Goal: Check status: Check status

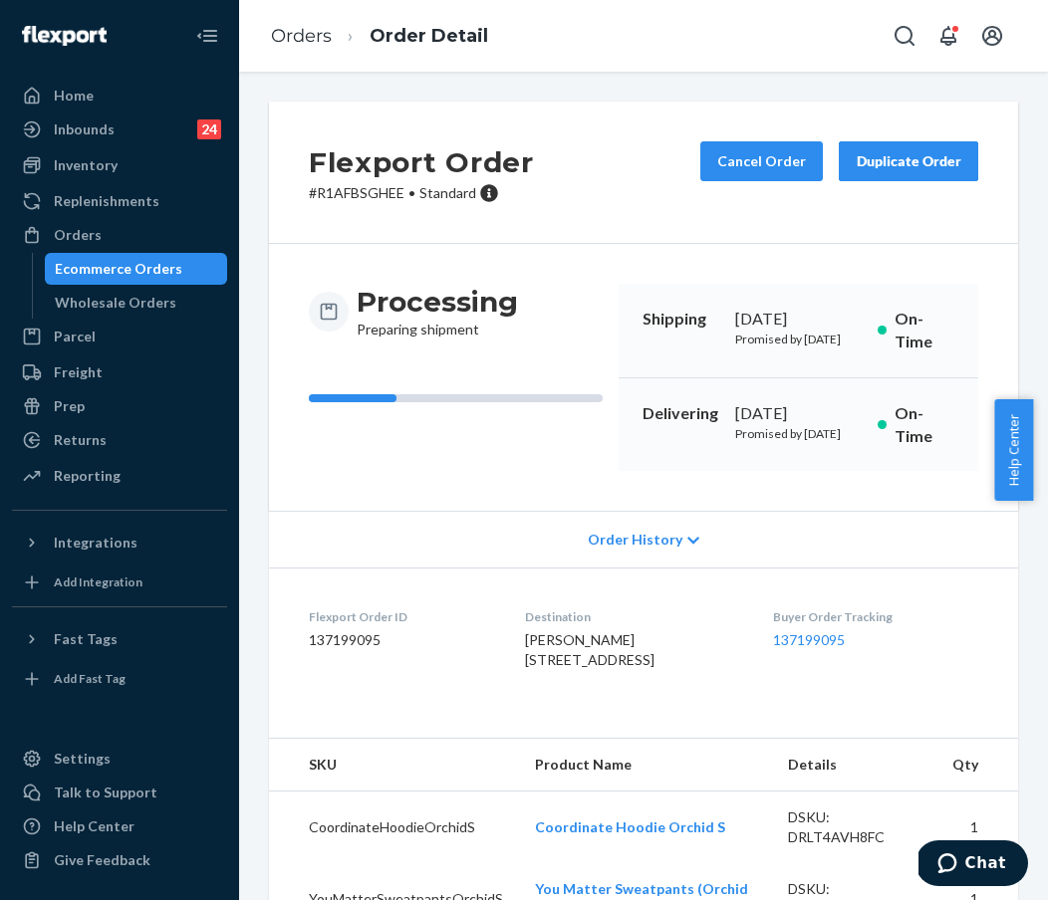
scroll to position [82, 0]
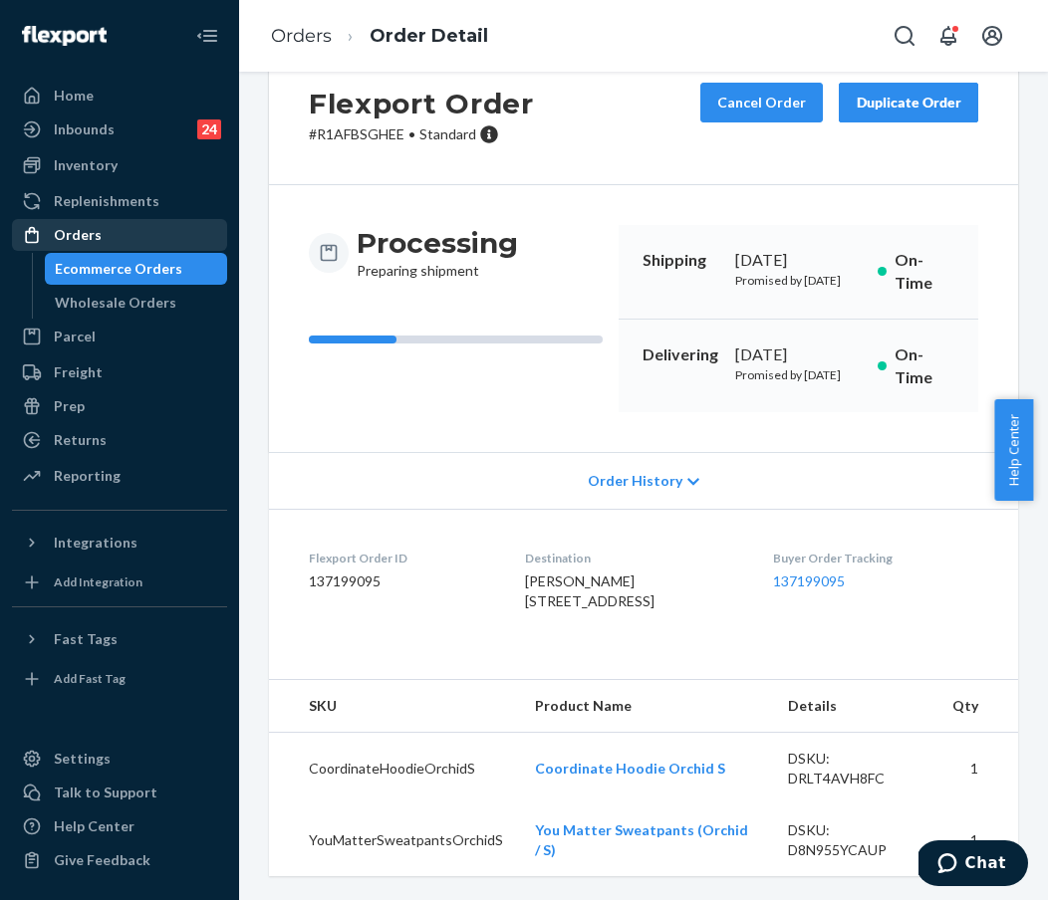
click at [172, 221] on div "Orders" at bounding box center [119, 235] width 211 height 28
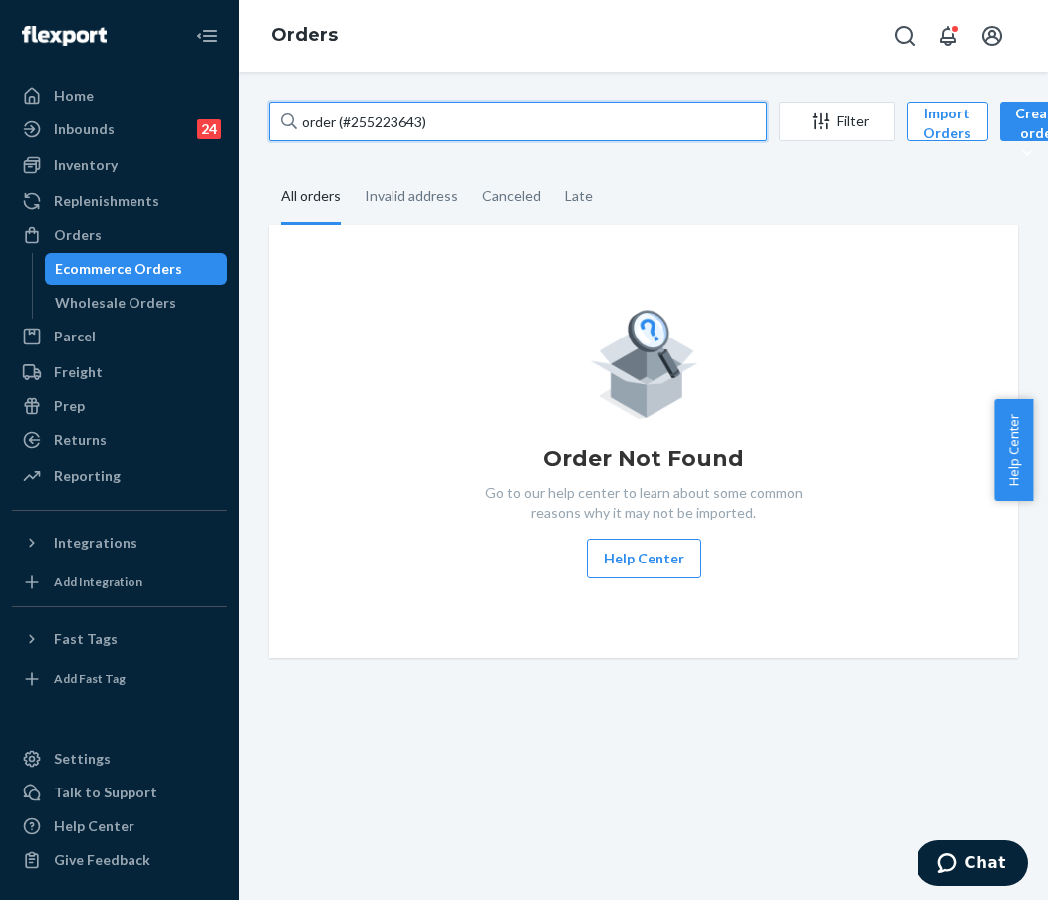
click at [395, 114] on input "order (#255223643)" at bounding box center [518, 122] width 498 height 40
drag, startPoint x: 487, startPoint y: 123, endPoint x: 280, endPoint y: 111, distance: 207.5
click at [280, 111] on div "order (#255223643)" at bounding box center [518, 122] width 498 height 40
paste input "#253385830"
click at [429, 123] on input "#253385830" at bounding box center [518, 122] width 498 height 40
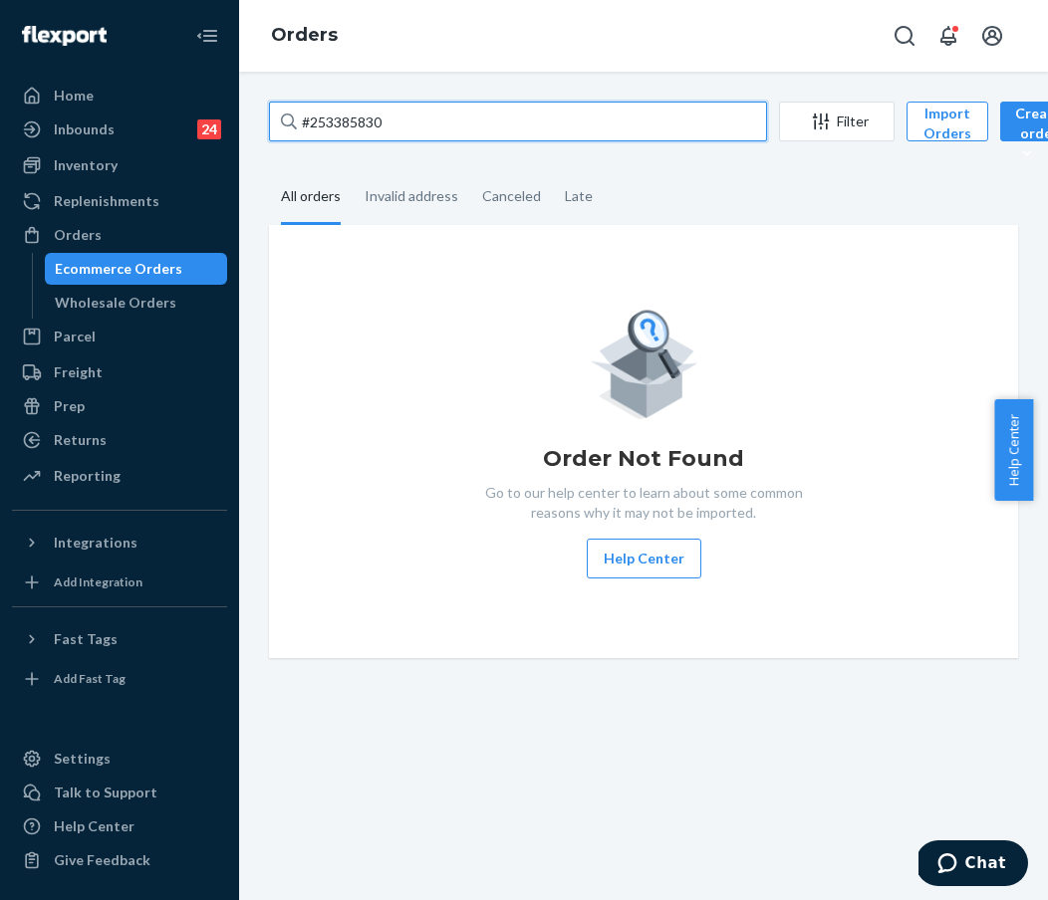
type input "#253385830"
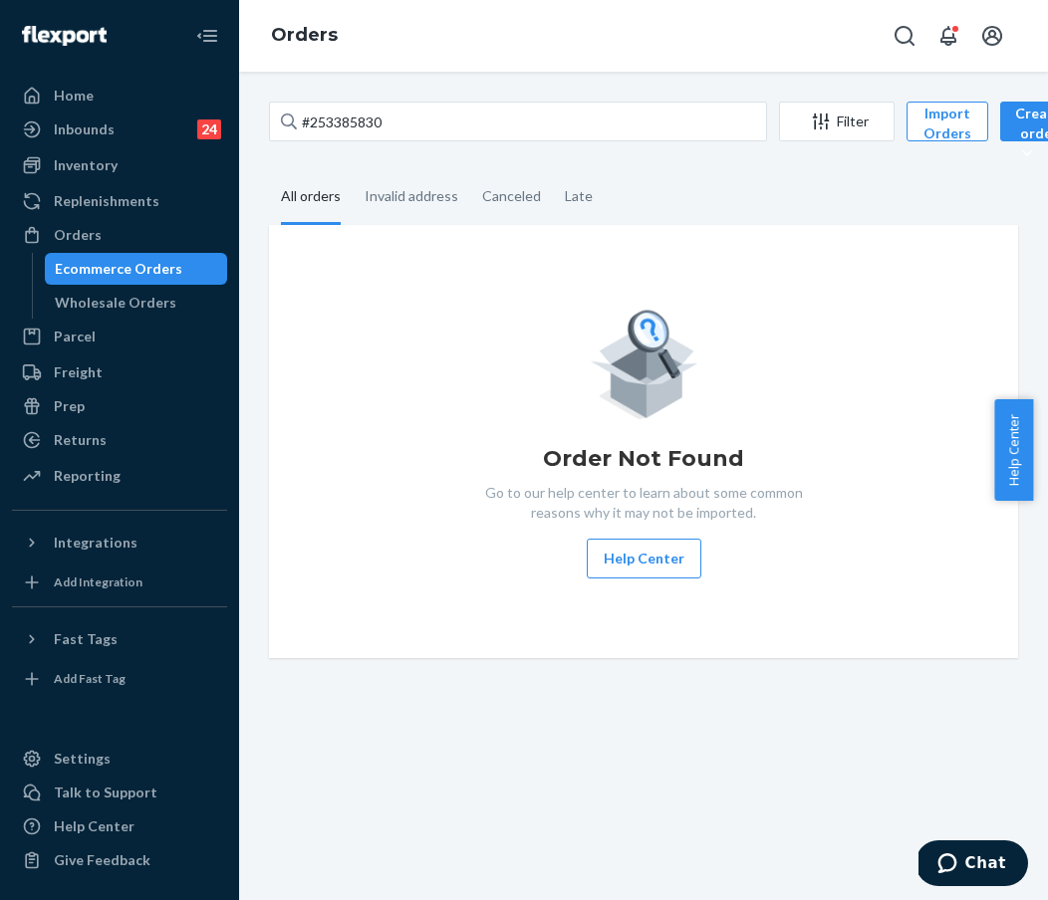
click at [407, 160] on div "#253385830 Filter Import Orders Create order Ecommerce order Removal order All …" at bounding box center [643, 380] width 779 height 557
click at [171, 224] on div "Orders" at bounding box center [119, 235] width 211 height 28
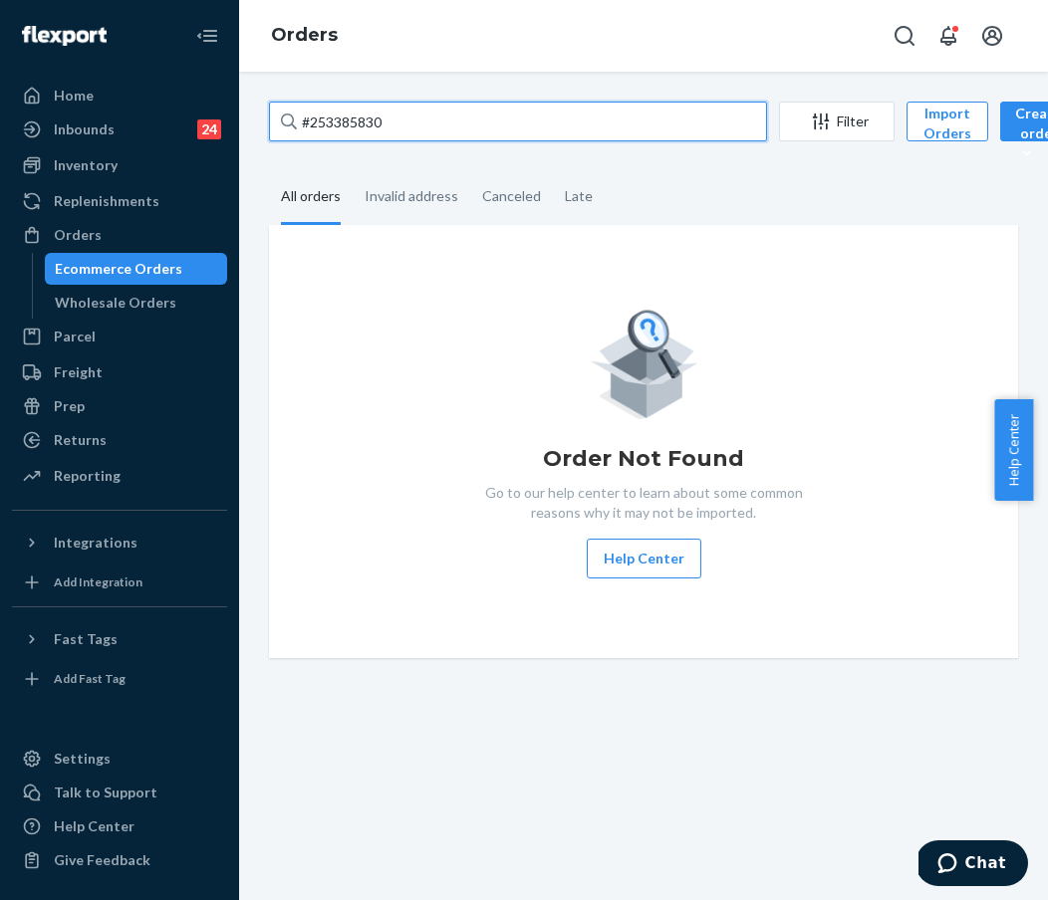
click at [372, 127] on input "#253385830" at bounding box center [518, 122] width 498 height 40
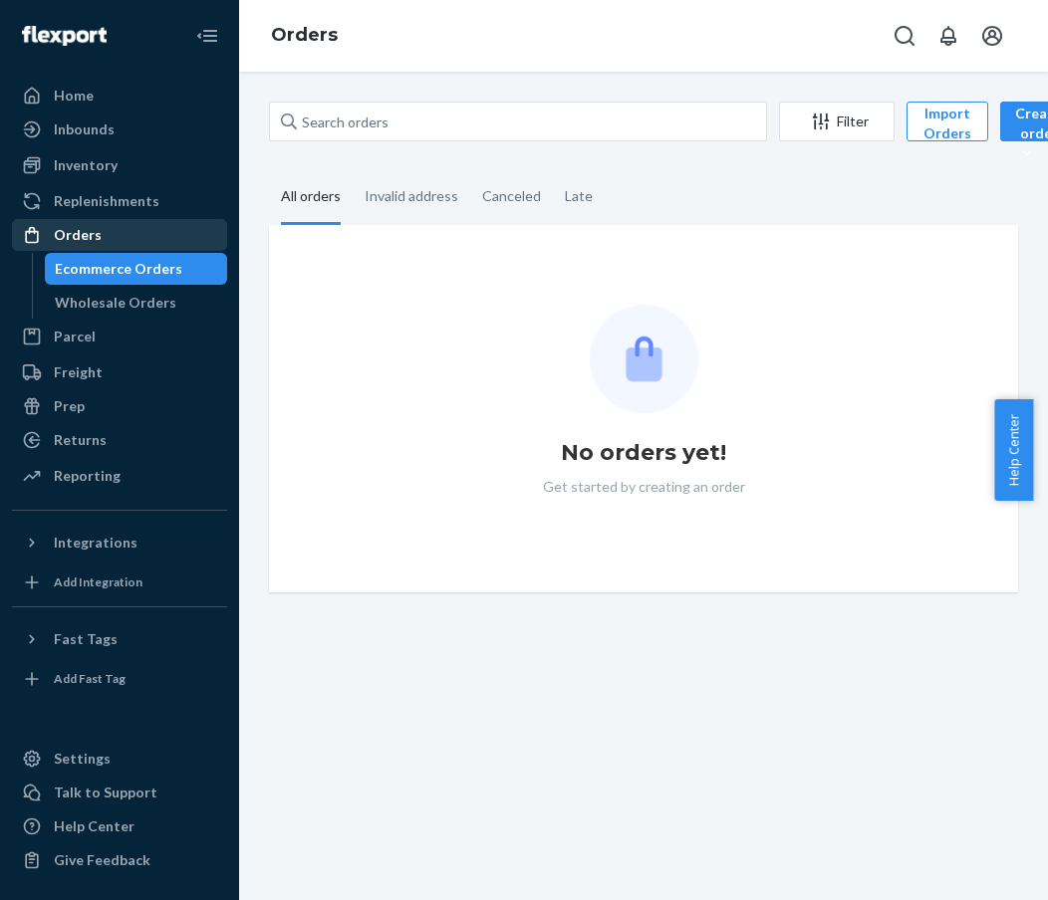
click at [121, 227] on div "Orders" at bounding box center [119, 235] width 211 height 28
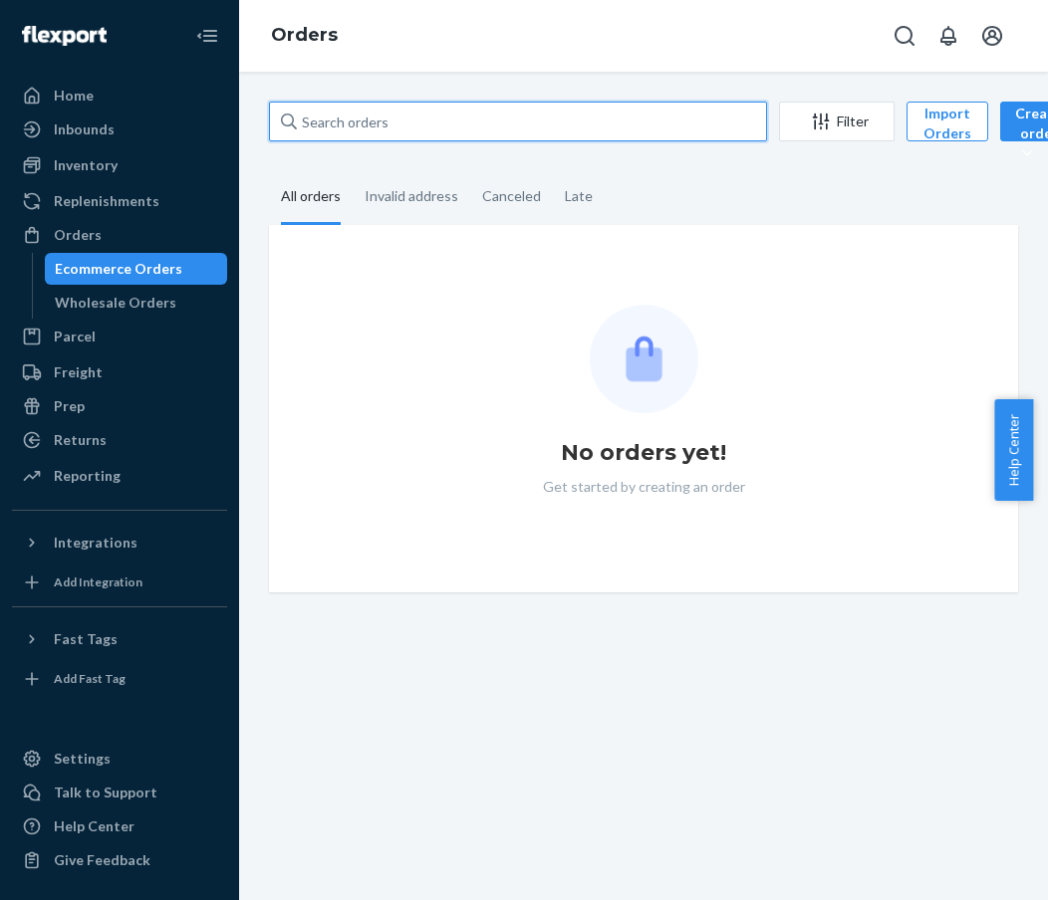
click at [361, 130] on input "text" at bounding box center [518, 122] width 498 height 40
paste input "253847253"
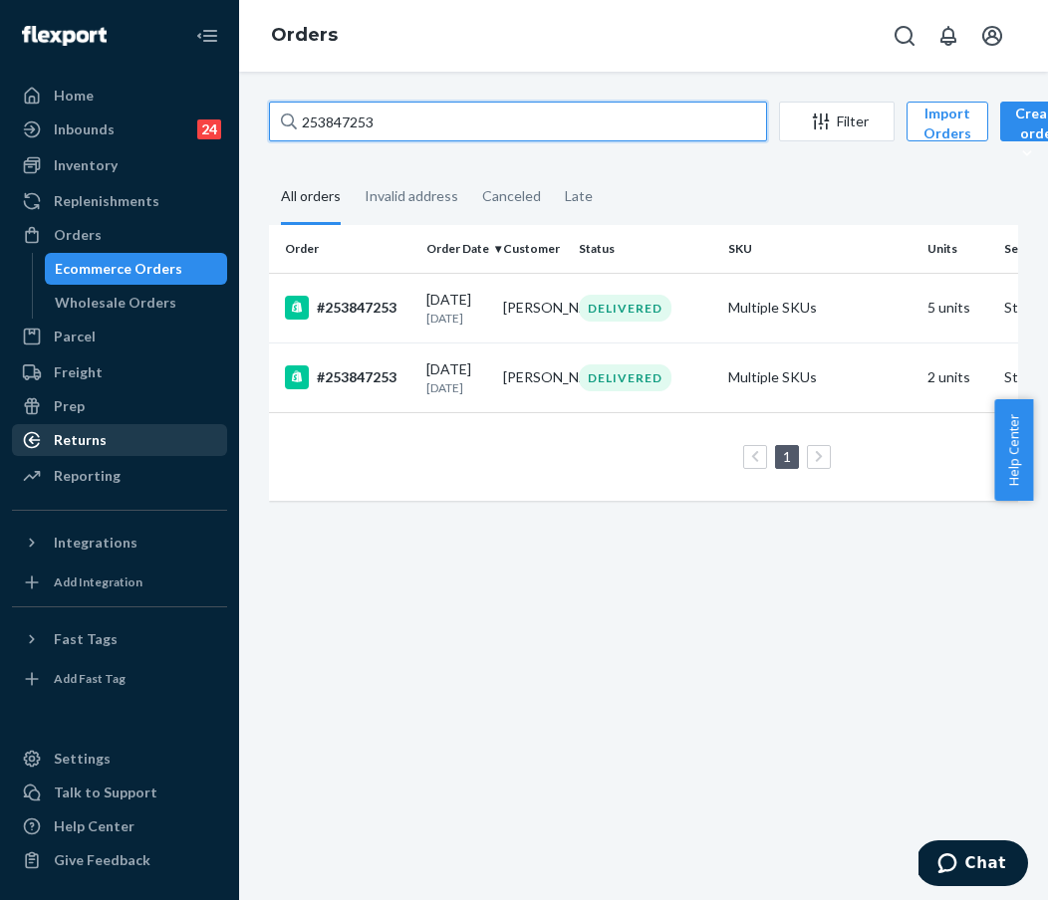
type input "253847253"
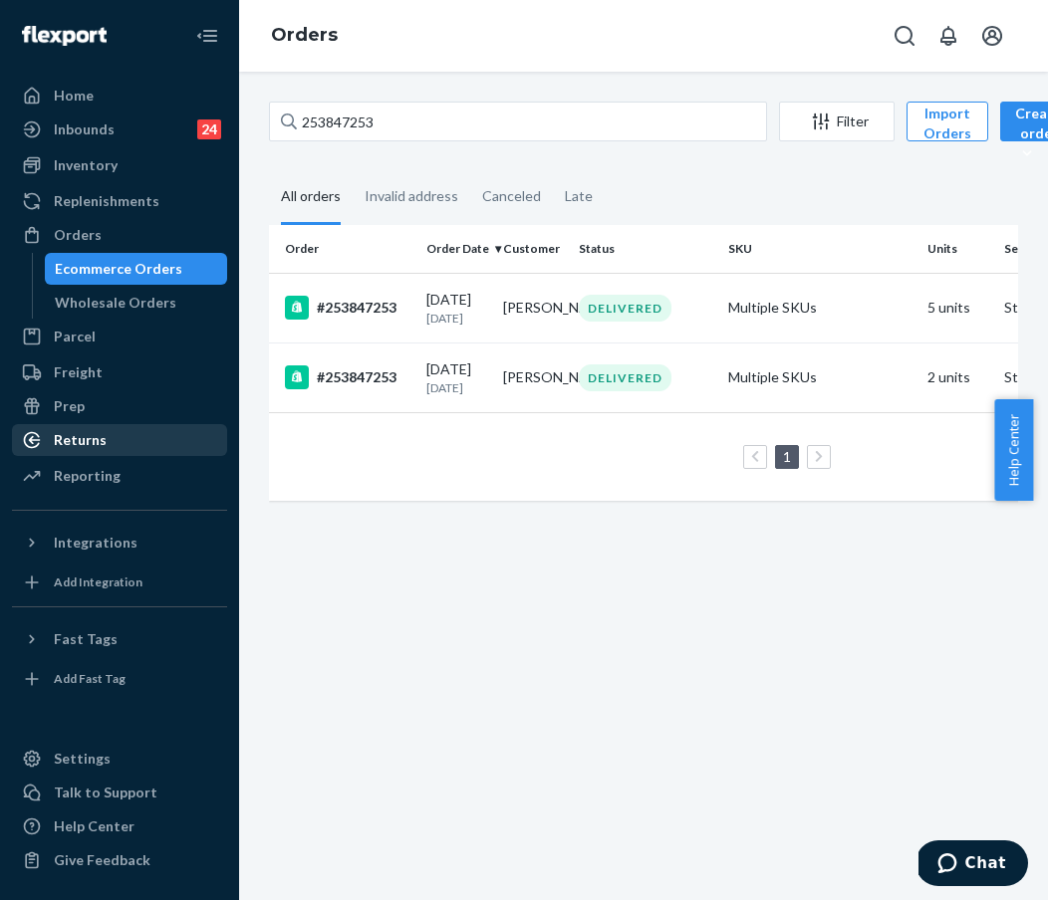
click at [164, 441] on div "Returns" at bounding box center [119, 440] width 211 height 28
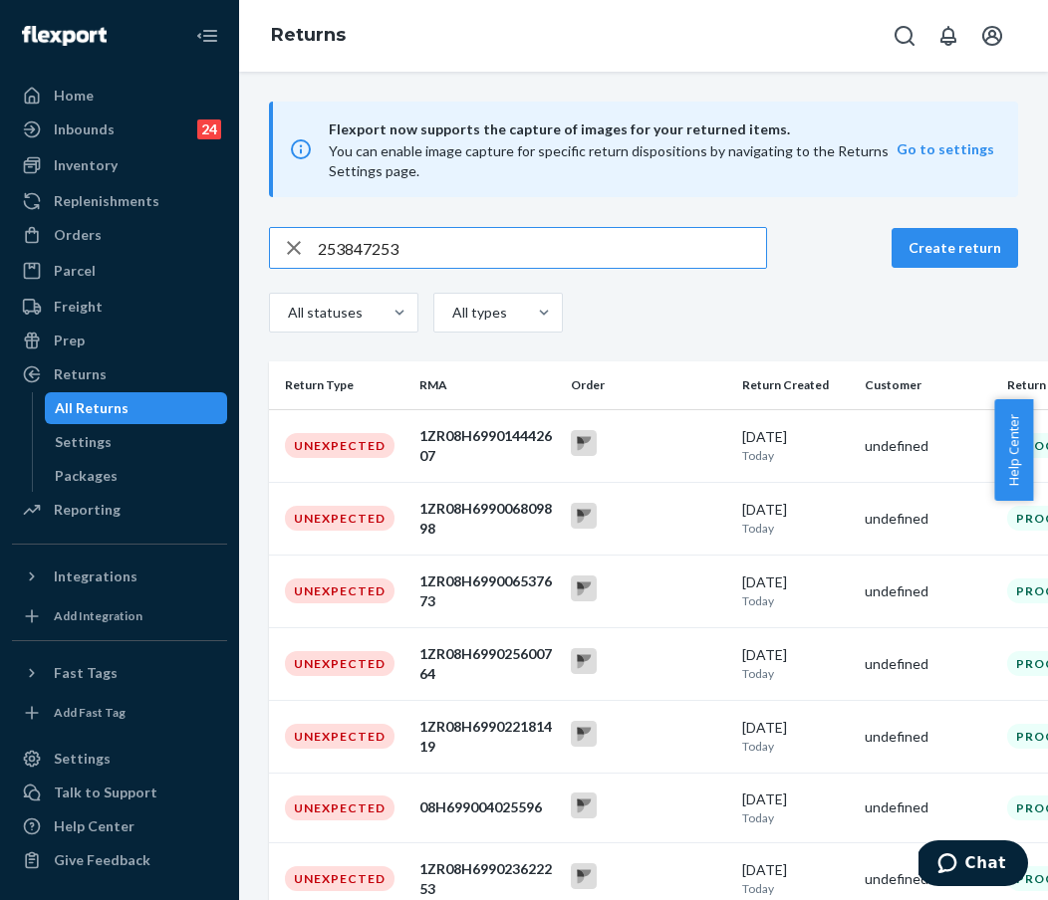
click at [319, 253] on input "253847253" at bounding box center [542, 248] width 448 height 40
type input "#253847253"
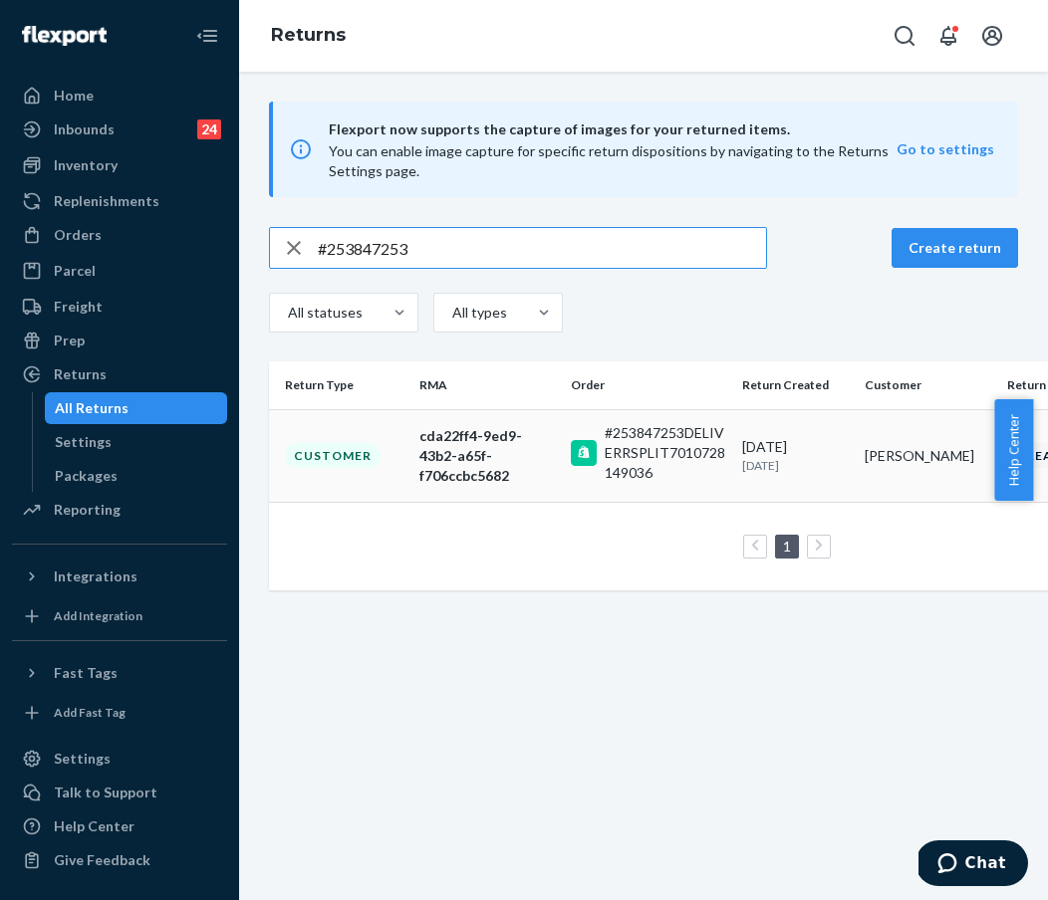
click at [359, 456] on div "Customer" at bounding box center [333, 455] width 96 height 25
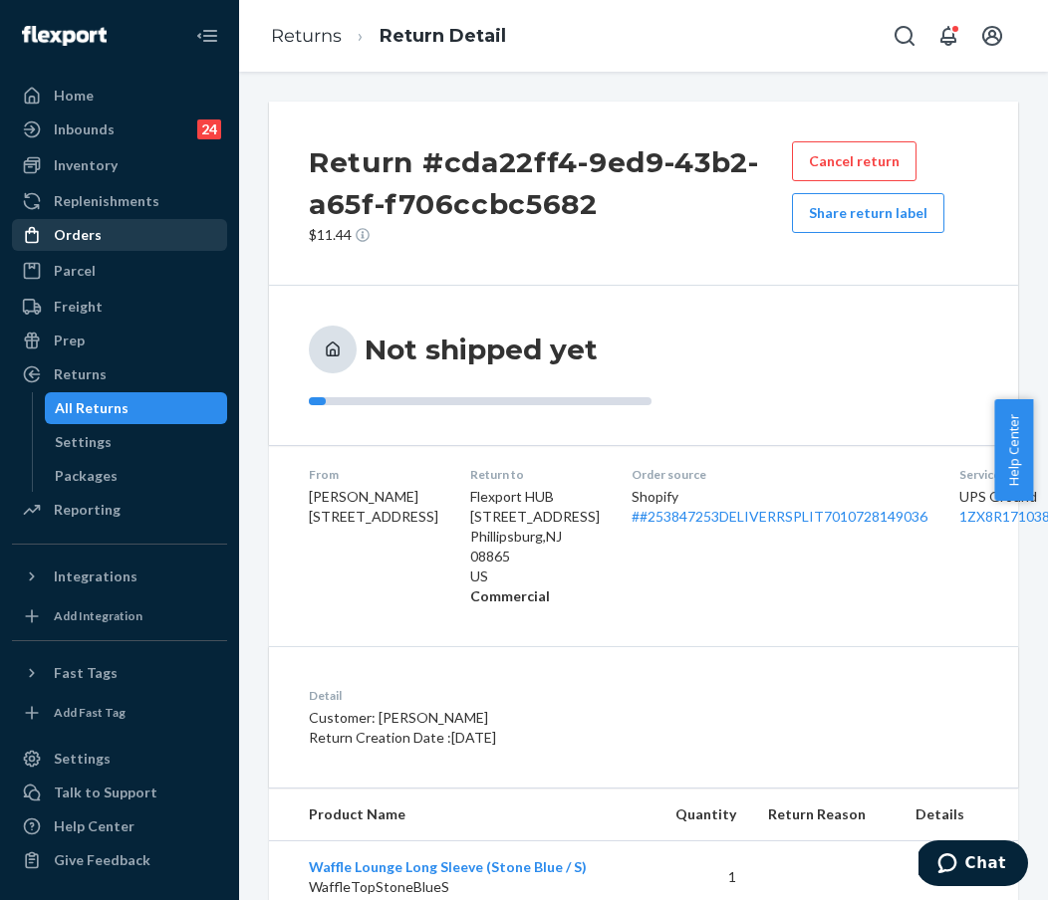
click at [140, 227] on div "Orders" at bounding box center [119, 235] width 211 height 28
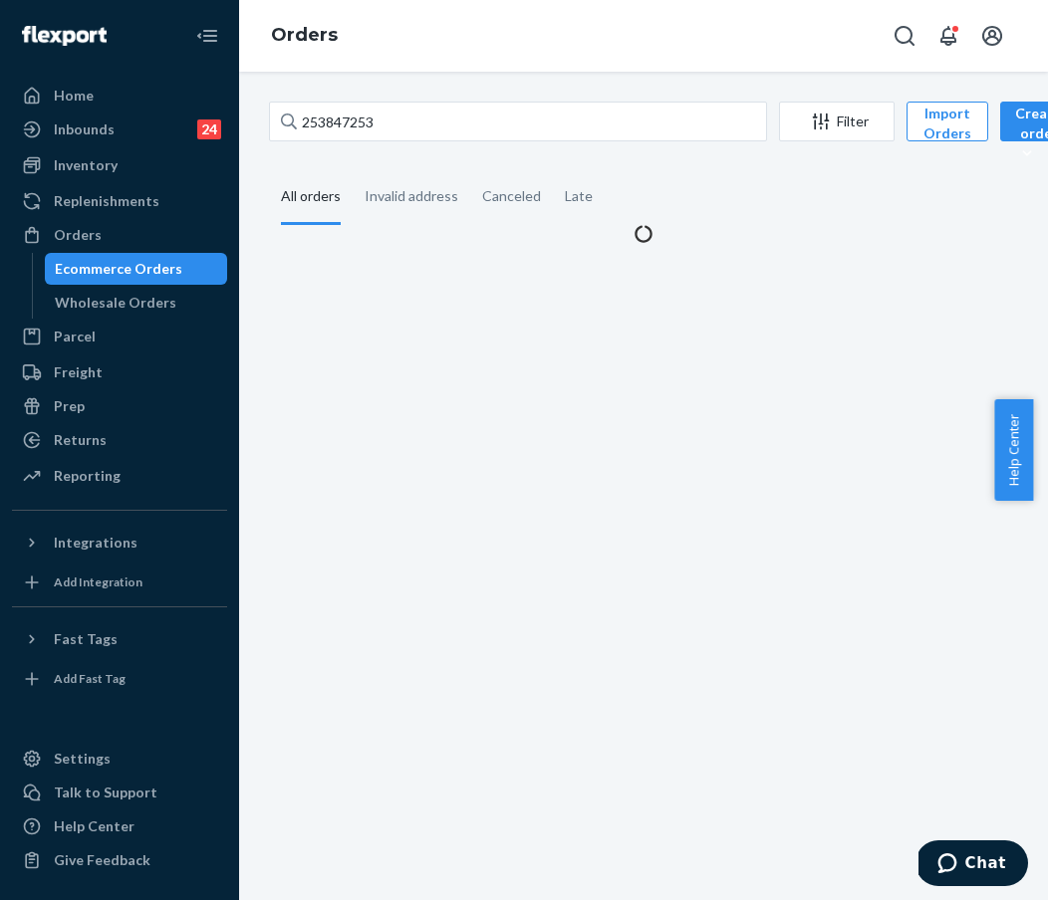
click at [415, 141] on div "253847253 Filter Import Orders Create order Ecommerce order Removal order" at bounding box center [643, 124] width 749 height 45
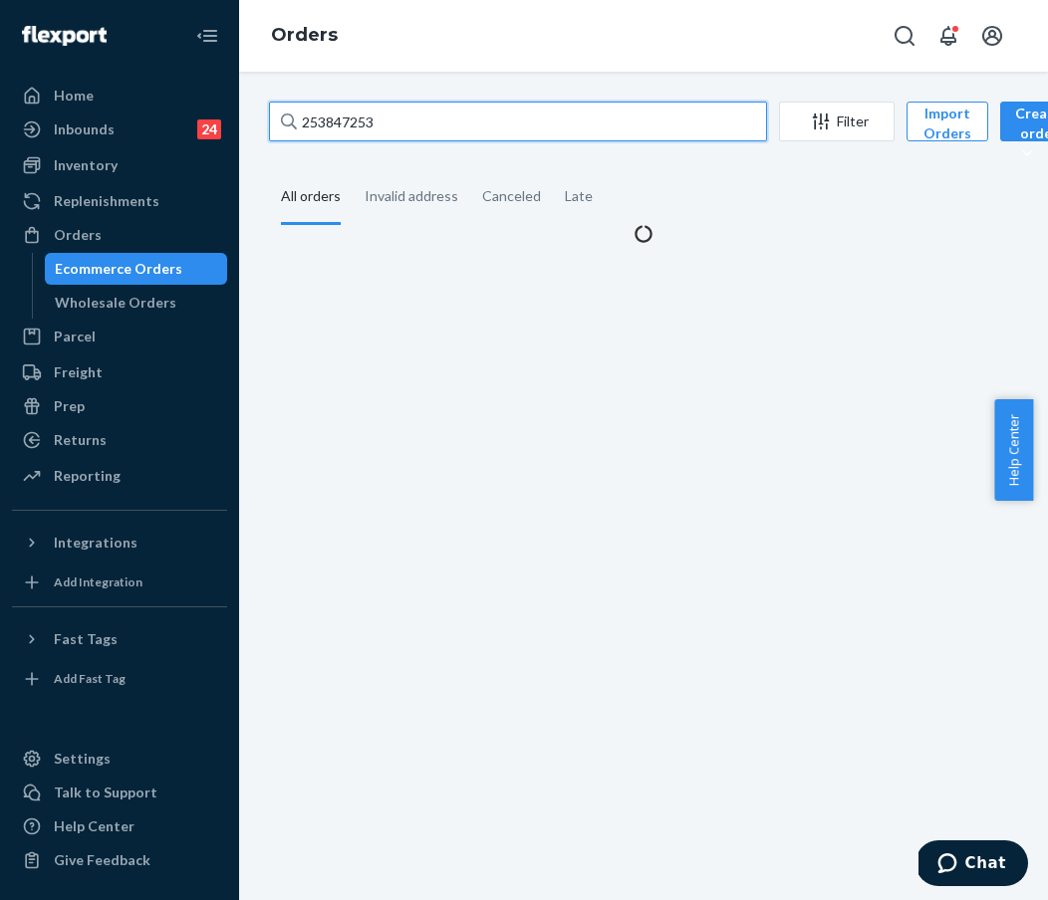
drag, startPoint x: 428, startPoint y: 121, endPoint x: 296, endPoint y: 114, distance: 132.7
click at [296, 114] on div "253847253" at bounding box center [518, 122] width 498 height 40
paste input "Tranquil Hoodie in Blue Cobalt"
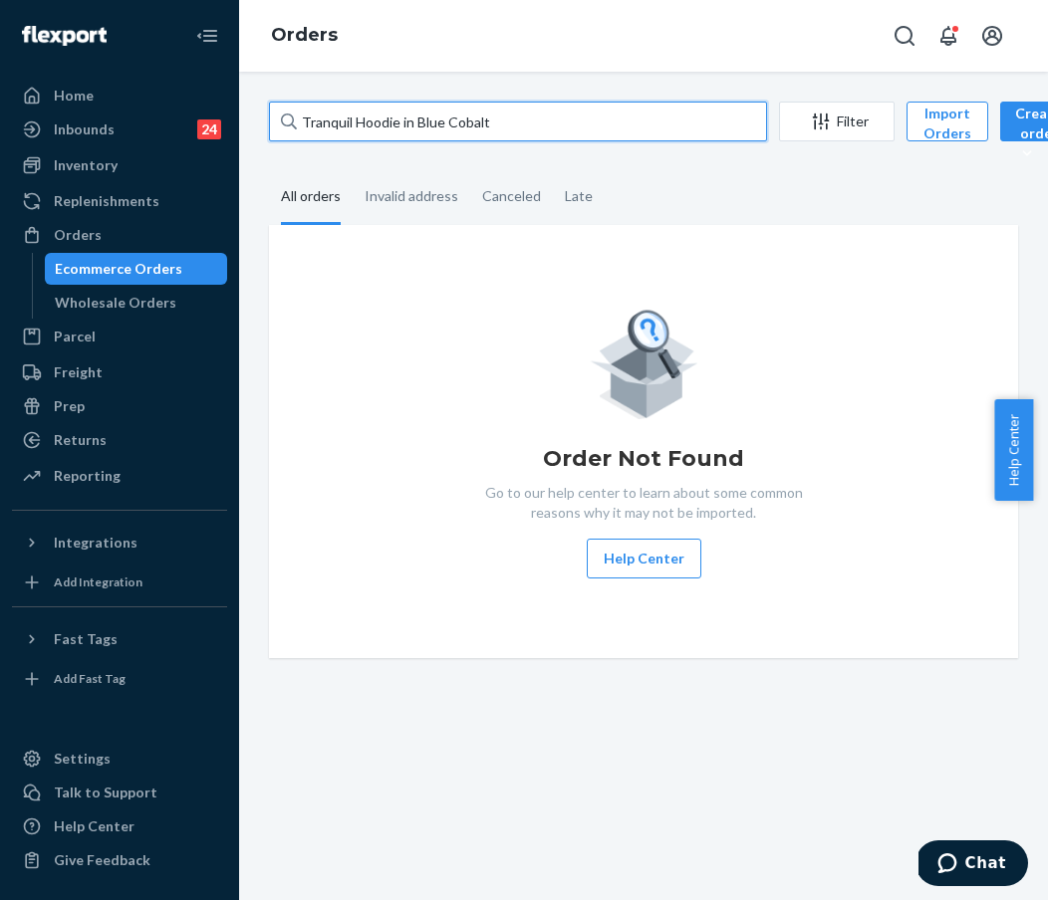
paste input "#253847253"
drag, startPoint x: 518, startPoint y: 119, endPoint x: 244, endPoint y: 118, distance: 273.9
click at [244, 118] on div "Tranquil Hoodie in Blue Cobalt Filter Import Orders Create order Ecommerce orde…" at bounding box center [643, 486] width 809 height 829
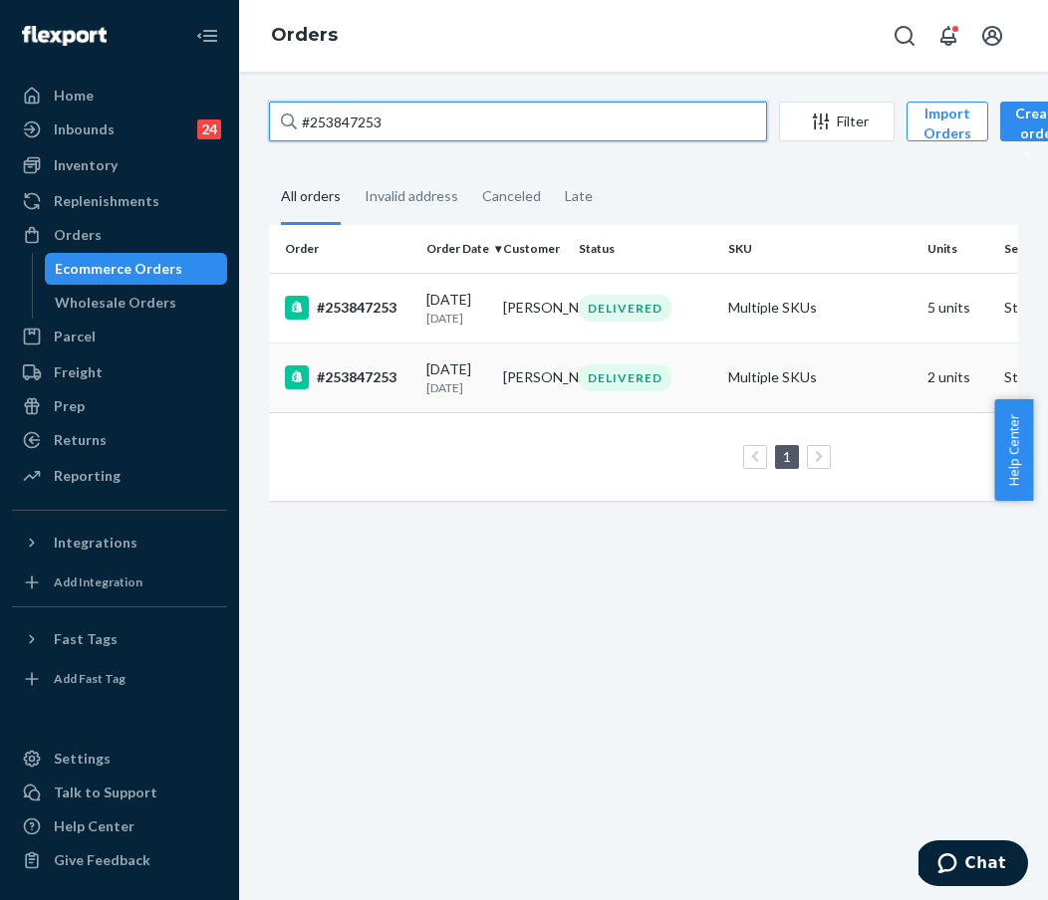
type input "#253847253"
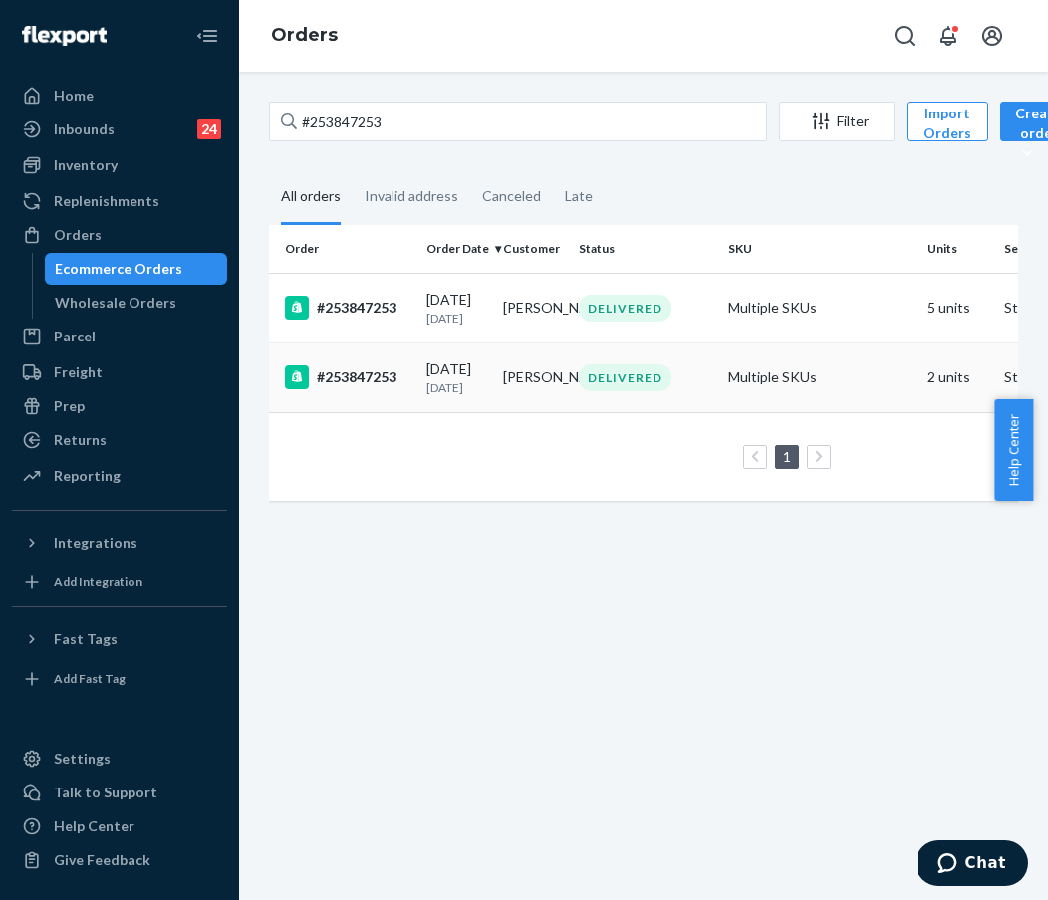
click at [420, 412] on td "[DATE] [DATE]" at bounding box center [456, 378] width 77 height 70
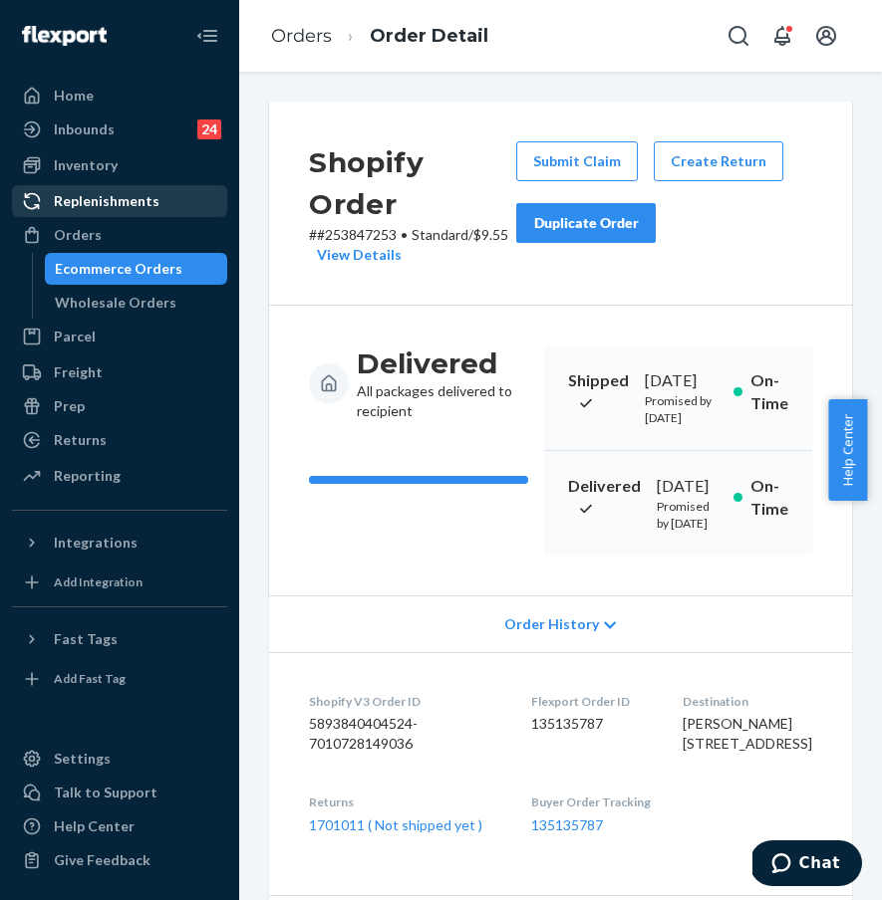
click at [193, 215] on link "Replenishments" at bounding box center [119, 201] width 215 height 32
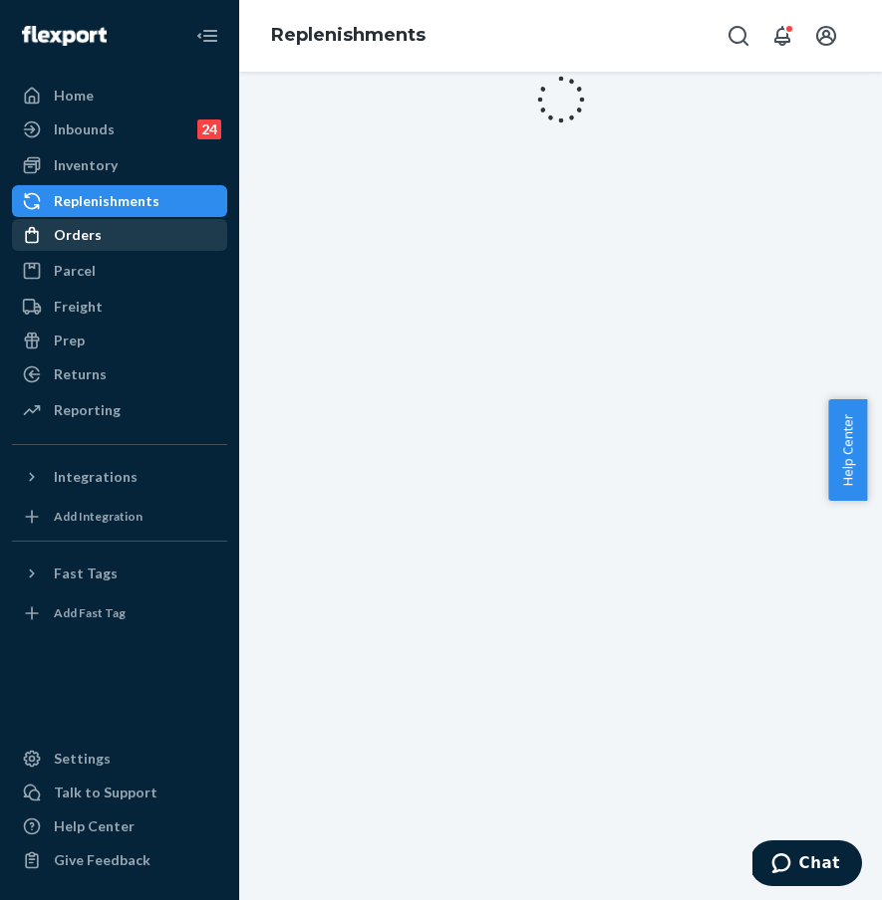
click at [185, 231] on div "Orders" at bounding box center [119, 235] width 211 height 28
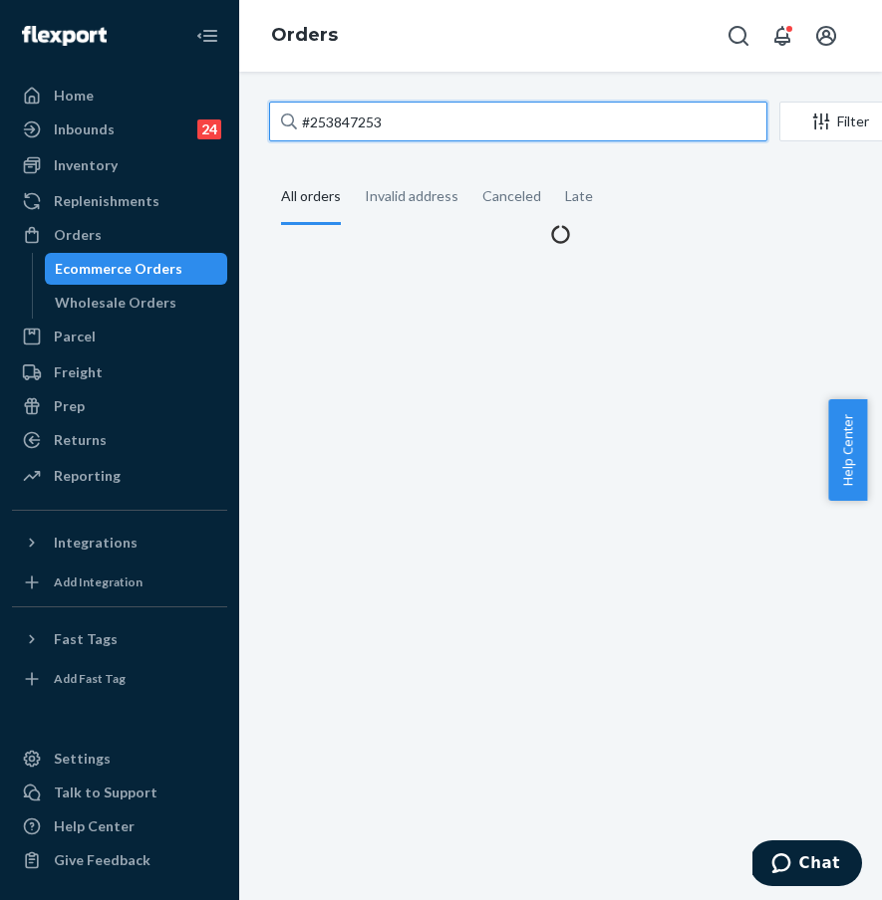
drag, startPoint x: 350, startPoint y: 130, endPoint x: 426, endPoint y: 127, distance: 76.8
click at [350, 130] on input "#253847253" at bounding box center [518, 122] width 498 height 40
drag, startPoint x: 425, startPoint y: 127, endPoint x: 261, endPoint y: 124, distance: 164.4
click at [261, 124] on div "#253847253 Filter Import Orders Create order Ecommerce order Removal order All …" at bounding box center [560, 173] width 613 height 142
paste input "5310780"
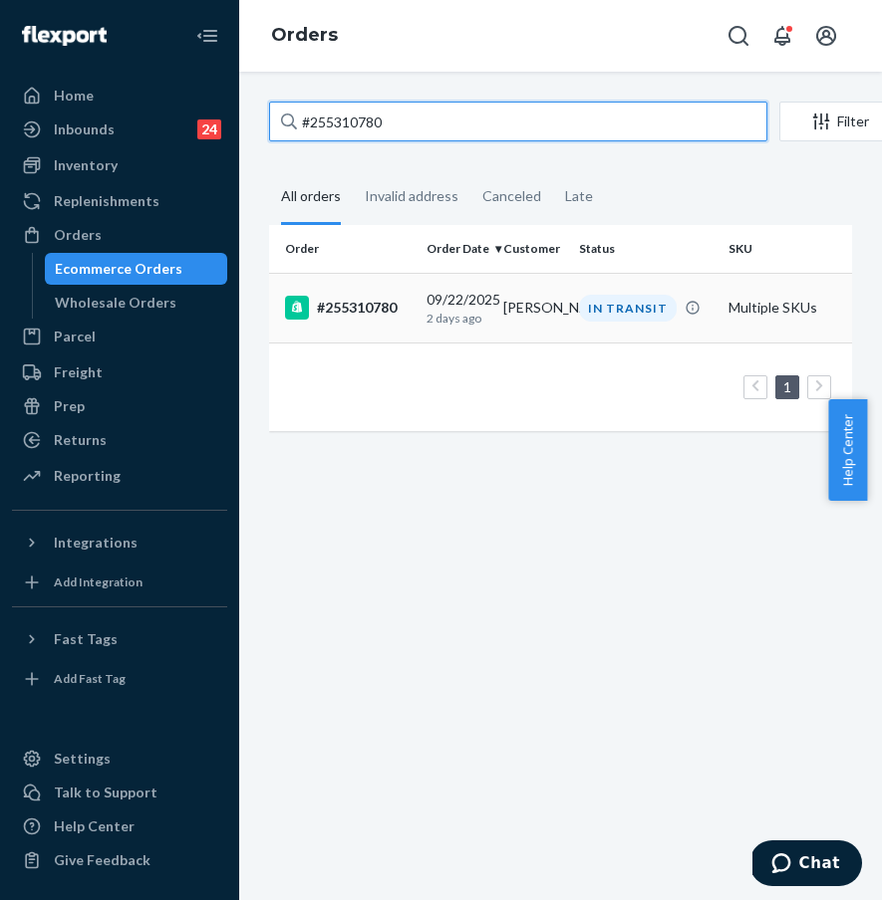
type input "#255310780"
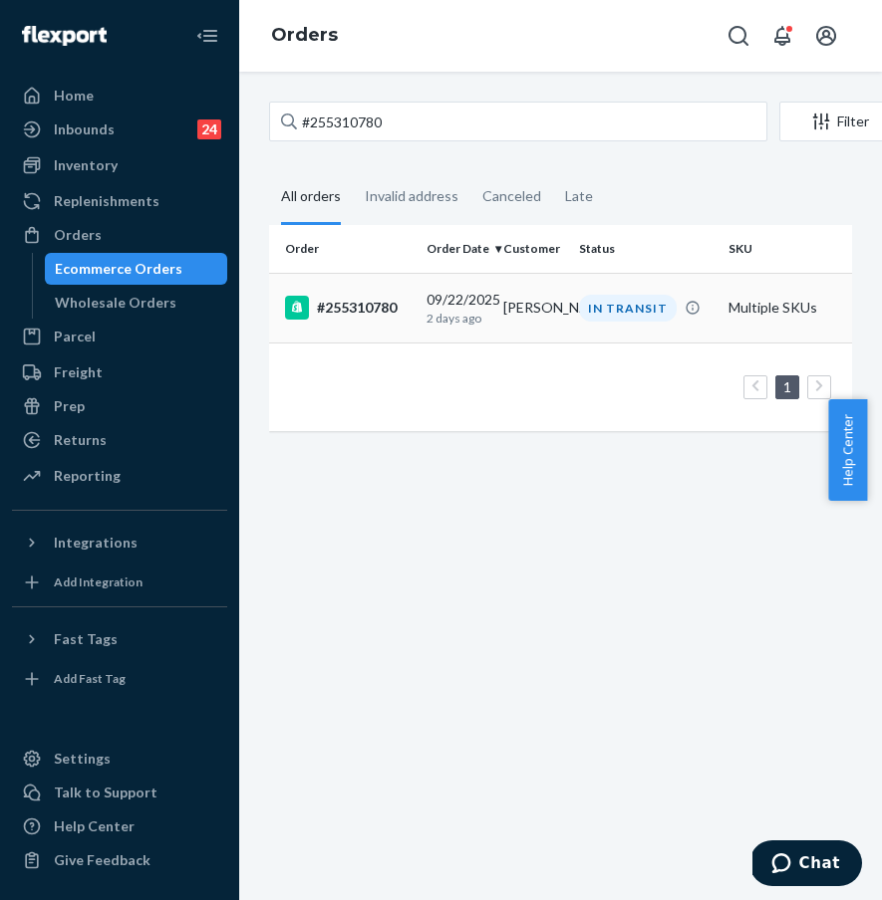
click at [364, 292] on td "#255310780" at bounding box center [343, 308] width 149 height 70
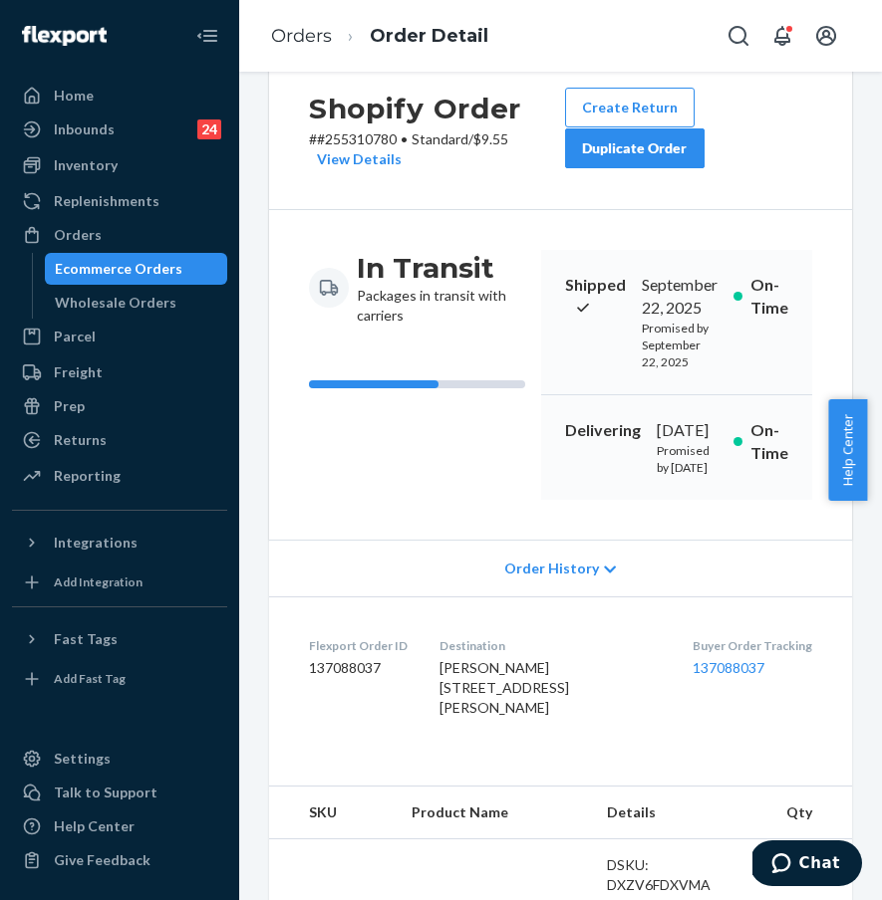
scroll to position [87, 0]
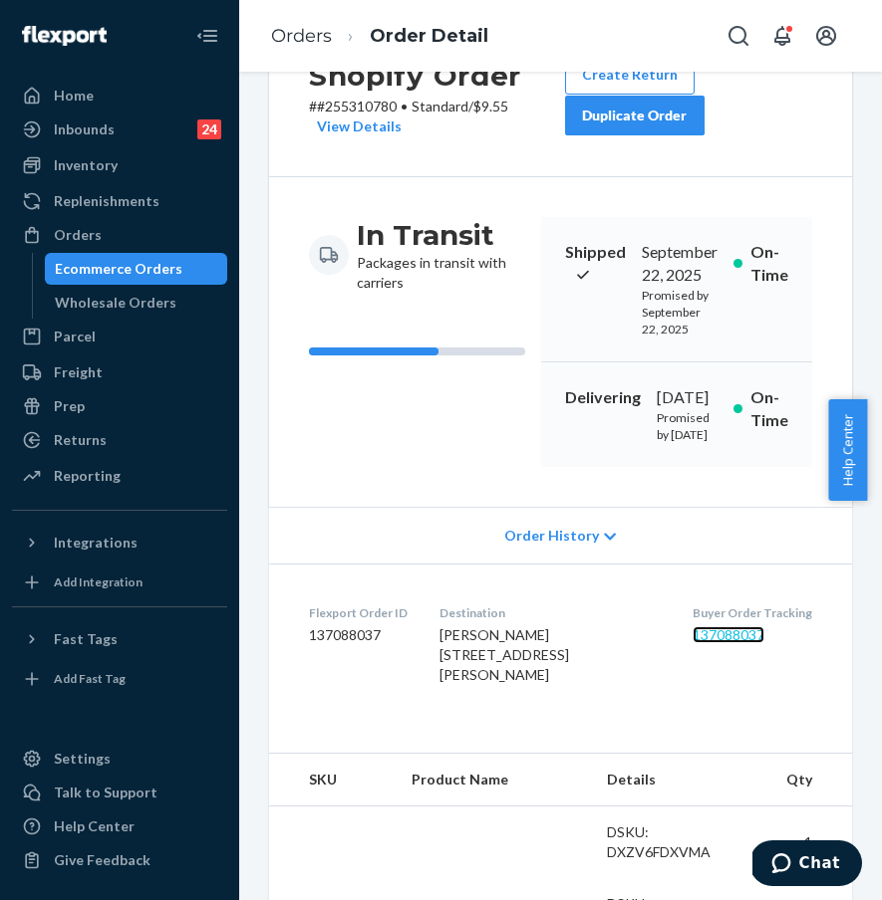
click at [710, 643] on link "137088037" at bounding box center [728, 635] width 72 height 17
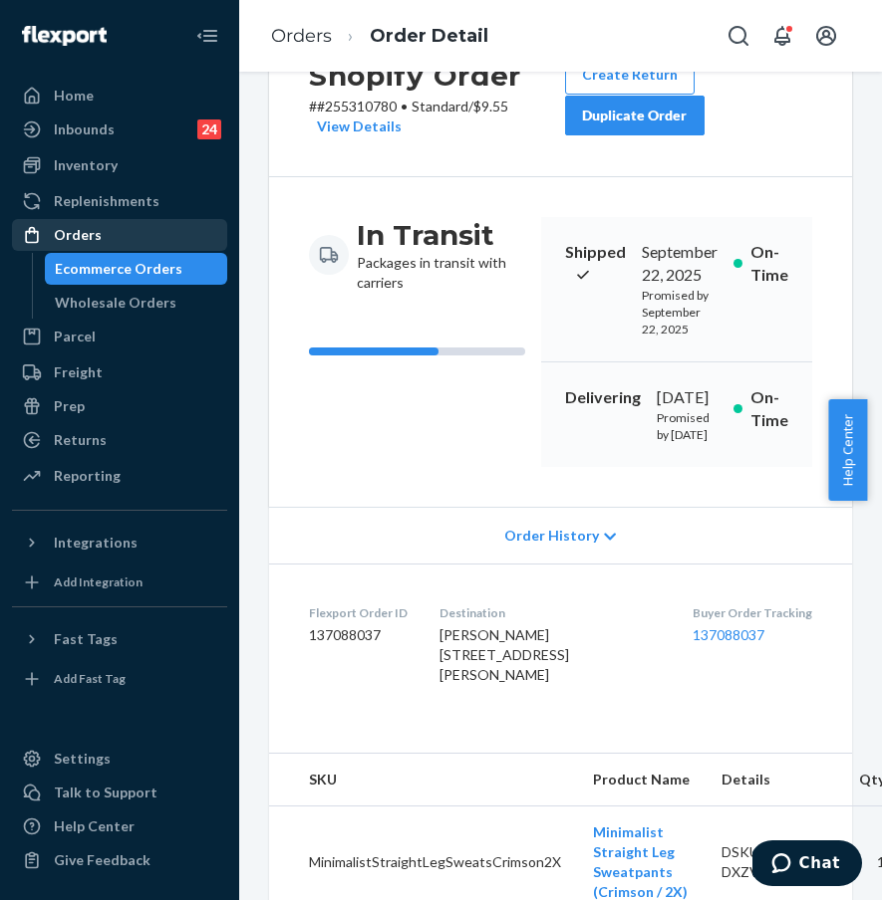
click at [167, 230] on div "Orders" at bounding box center [119, 235] width 211 height 28
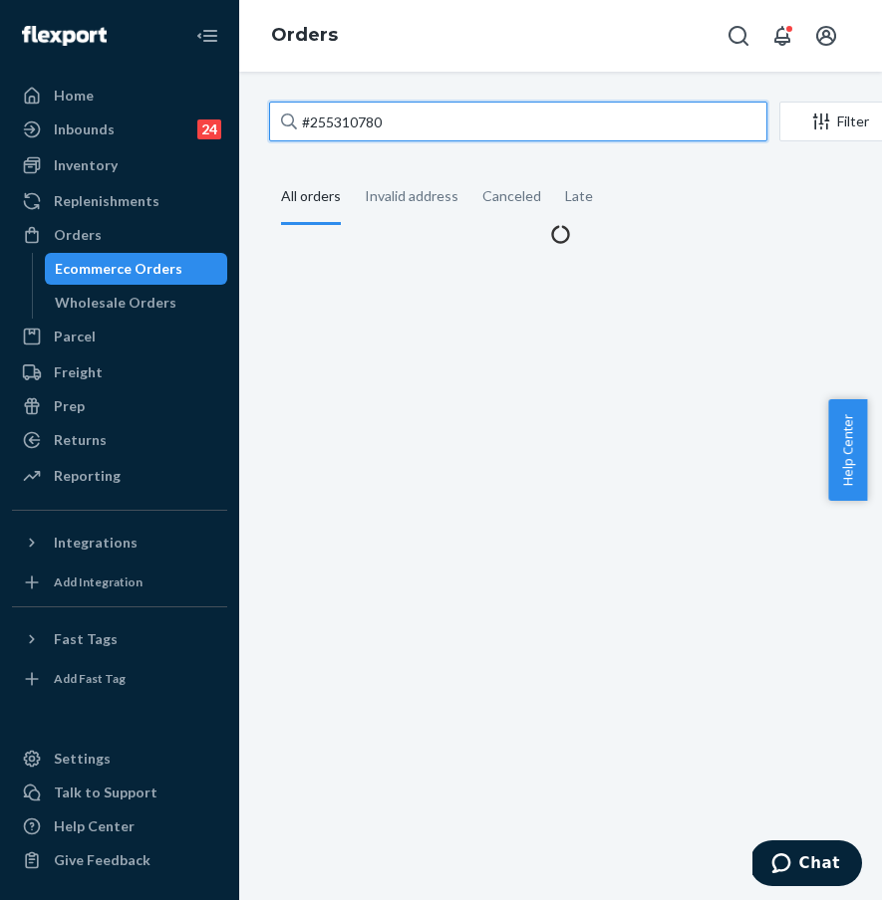
click at [362, 120] on input "#255310780" at bounding box center [518, 122] width 498 height 40
drag, startPoint x: 399, startPoint y: 125, endPoint x: 287, endPoint y: 118, distance: 112.8
click at [288, 118] on div "#255310780" at bounding box center [518, 122] width 498 height 40
paste input "4601807"
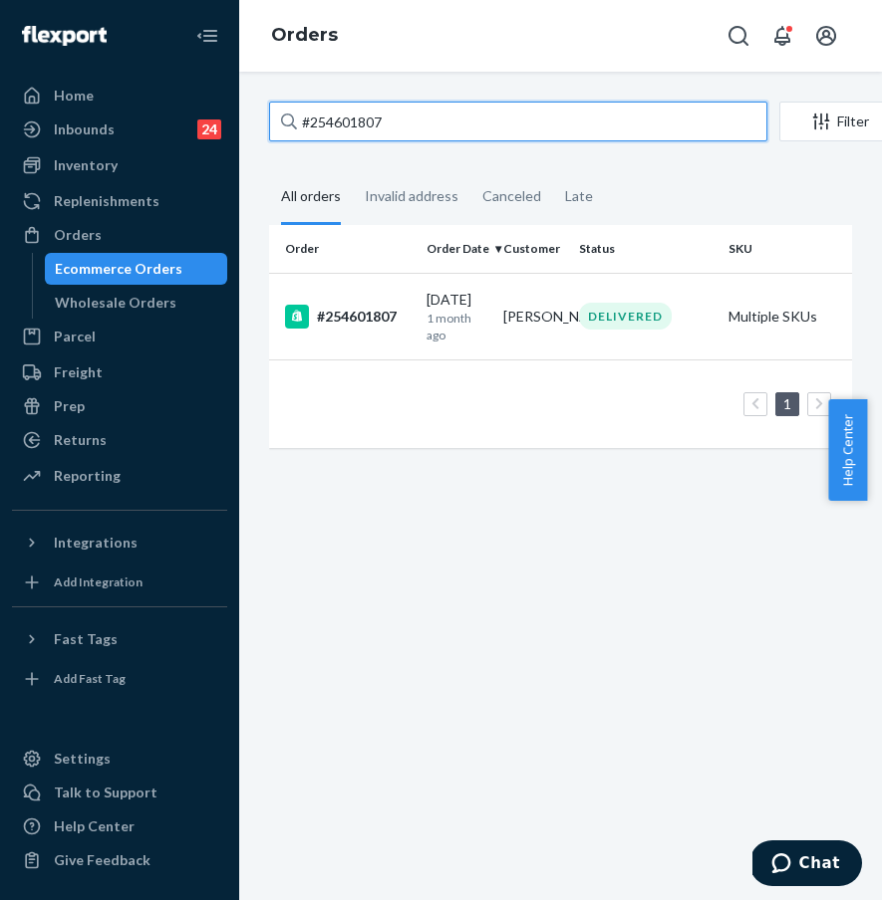
type input "#254601807"
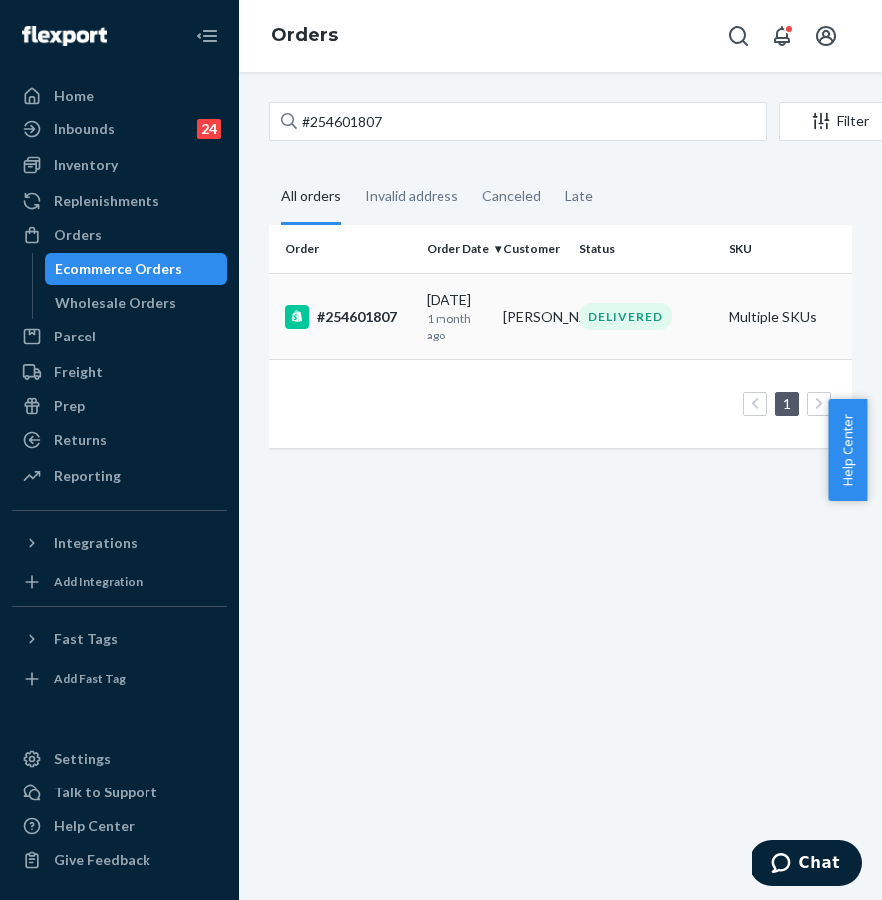
click at [401, 311] on div "#254601807" at bounding box center [348, 317] width 126 height 24
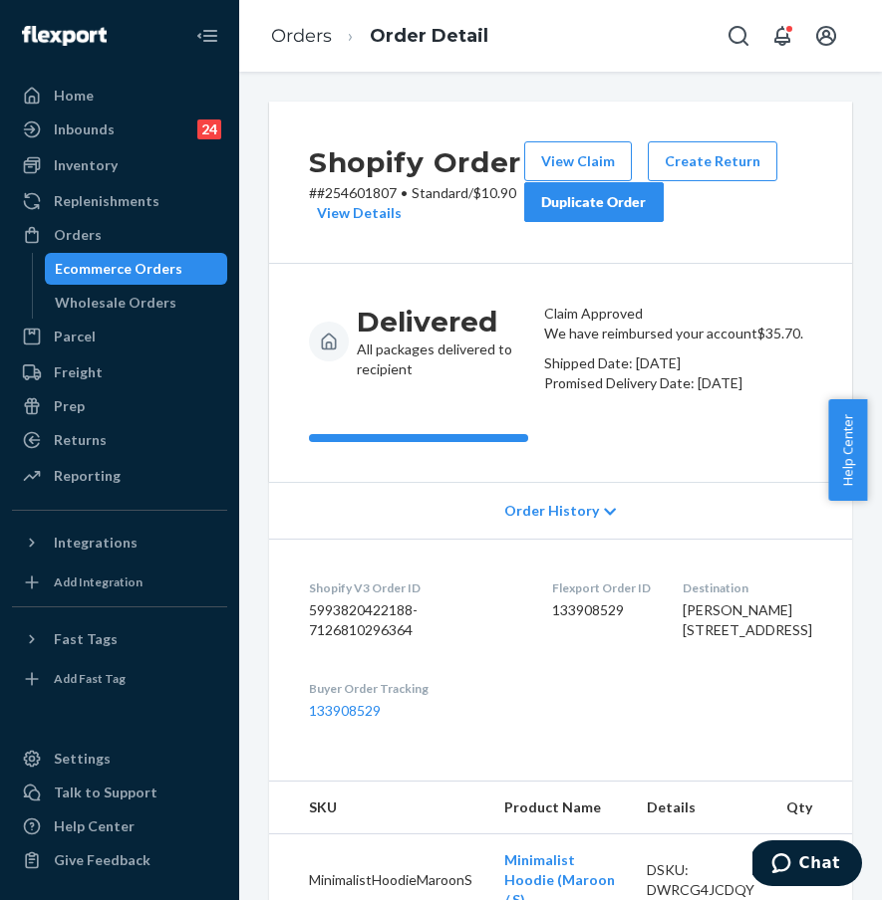
scroll to position [4, 0]
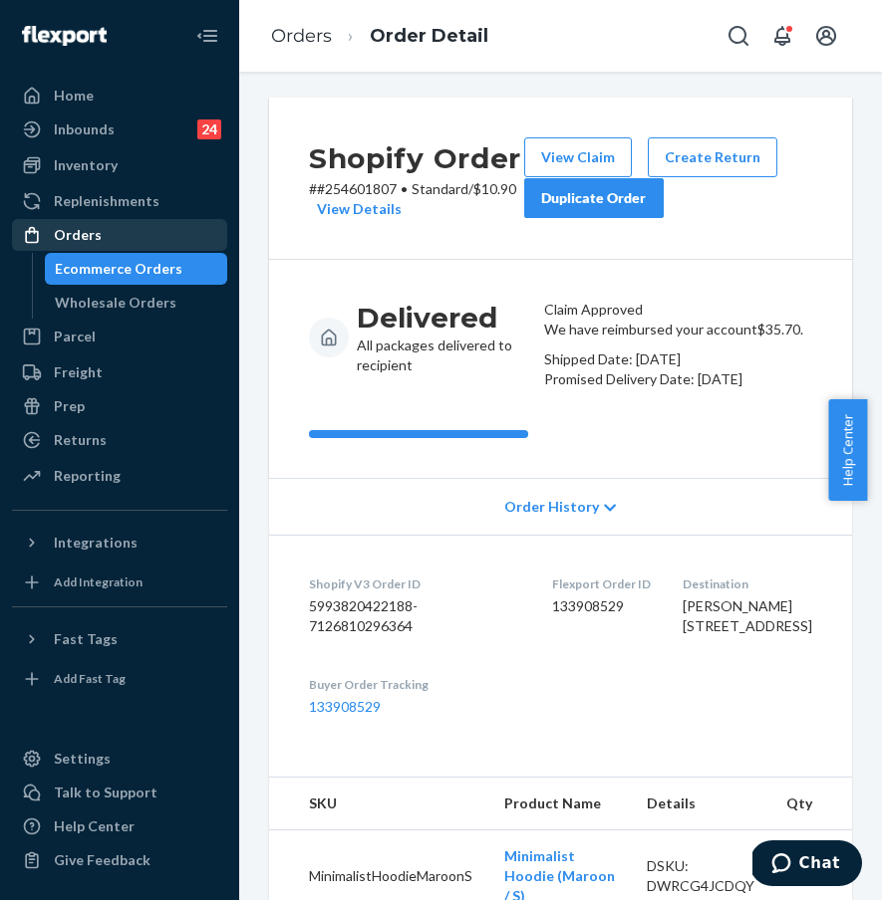
click at [185, 232] on div "Orders" at bounding box center [119, 235] width 211 height 28
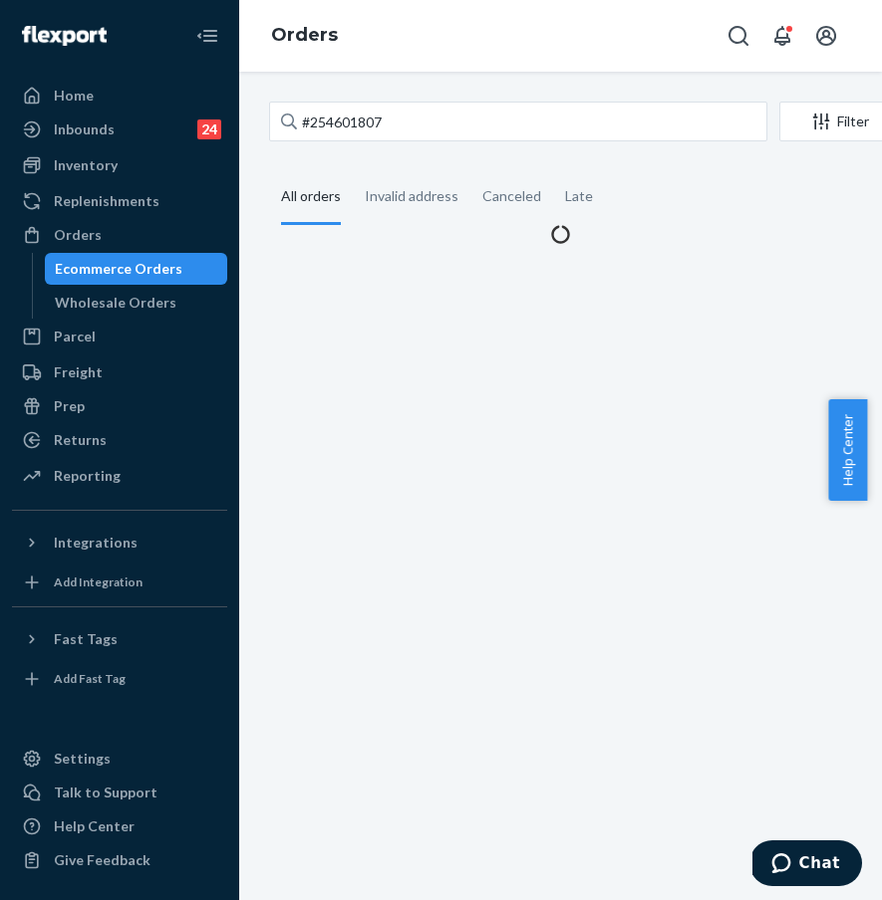
drag, startPoint x: 368, startPoint y: 142, endPoint x: 442, endPoint y: 125, distance: 76.8
click at [368, 142] on div "#254601807 Filter Import Orders Create order Ecommerce order Removal order" at bounding box center [560, 124] width 583 height 45
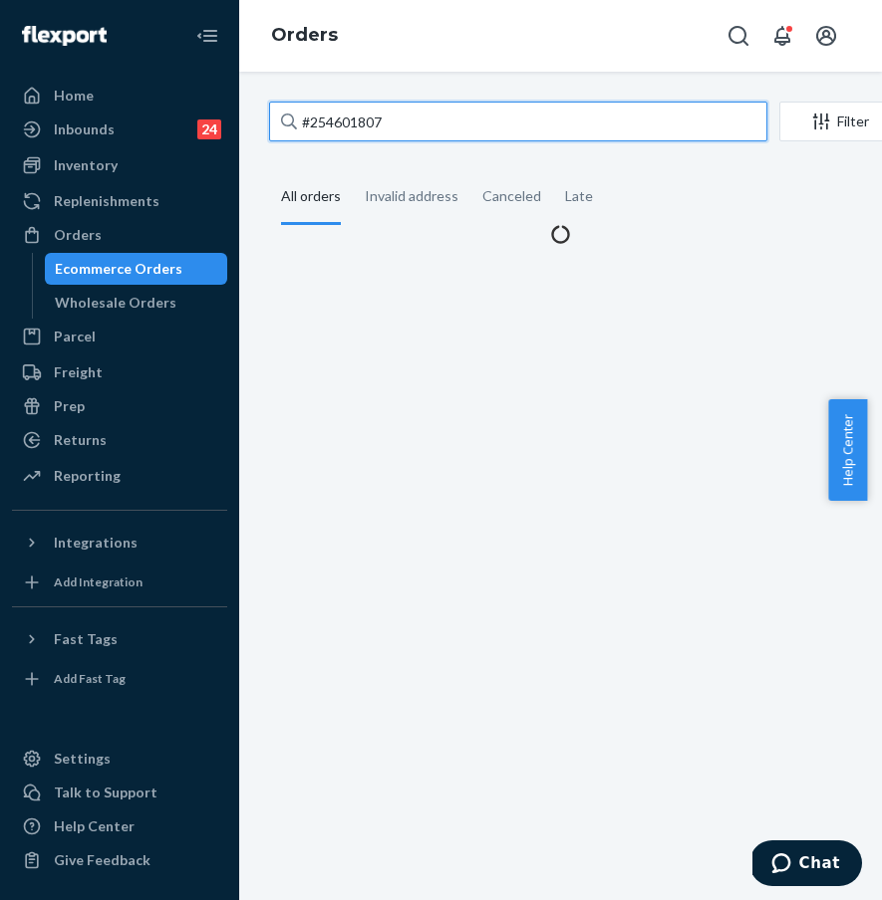
drag, startPoint x: 455, startPoint y: 118, endPoint x: 281, endPoint y: 107, distance: 174.7
click at [281, 107] on div "#254601807" at bounding box center [518, 122] width 498 height 40
paste input "5256082"
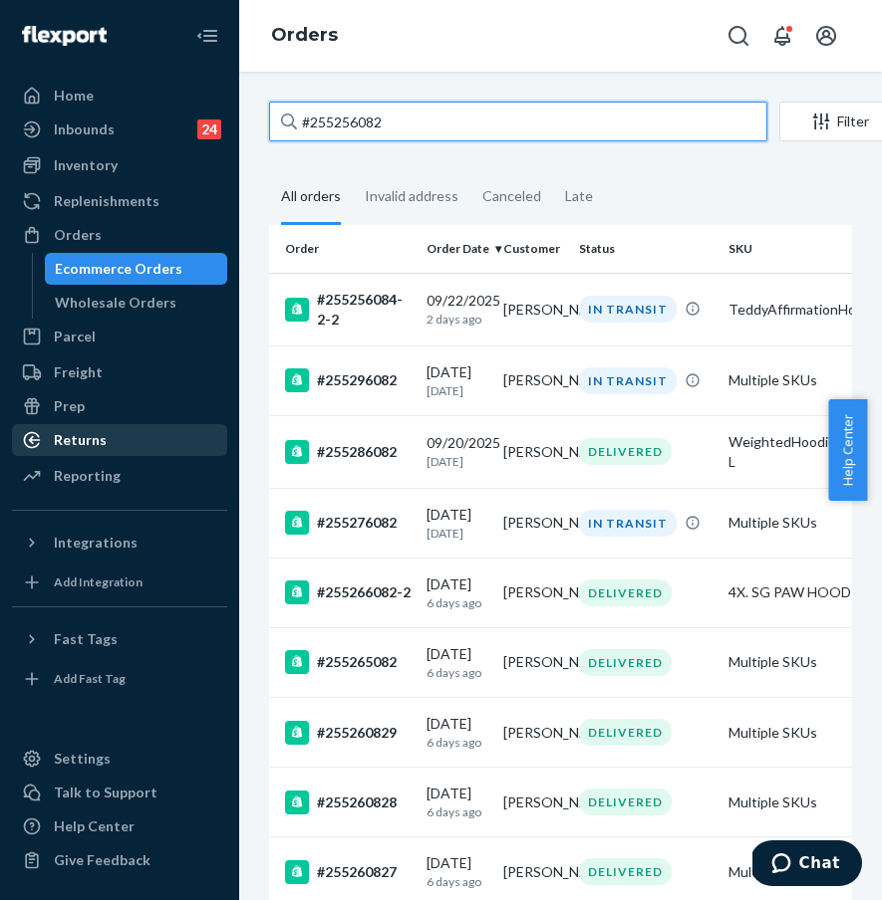
type input "#255256082"
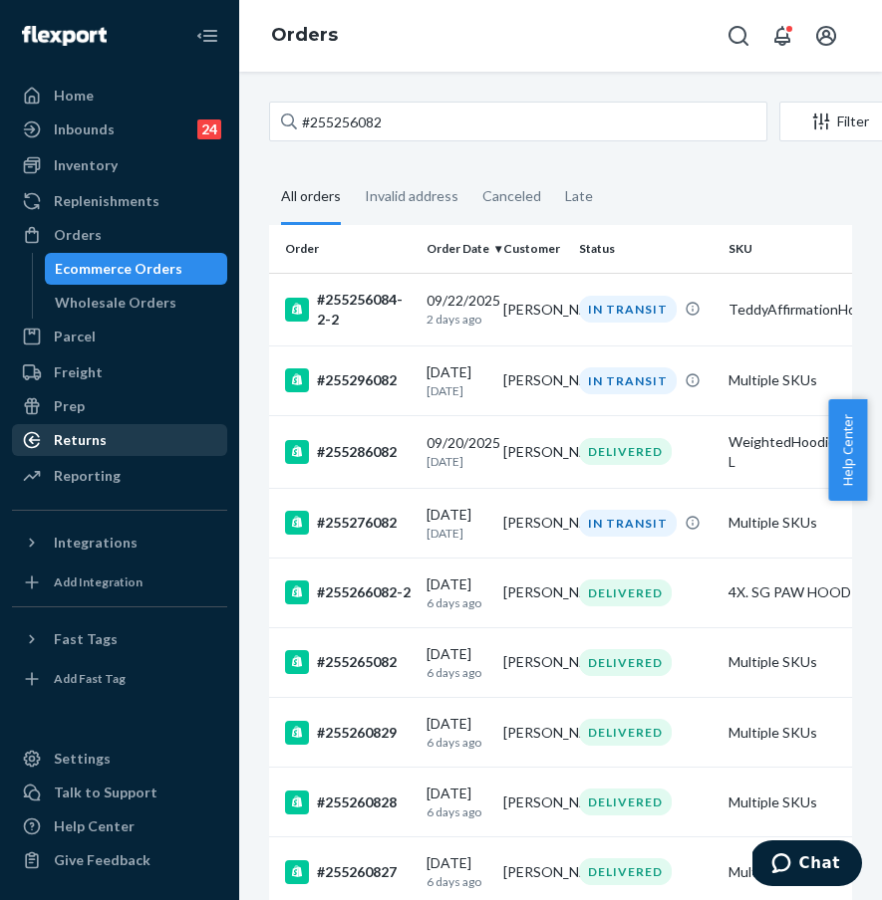
click at [129, 436] on div "Returns" at bounding box center [119, 440] width 211 height 28
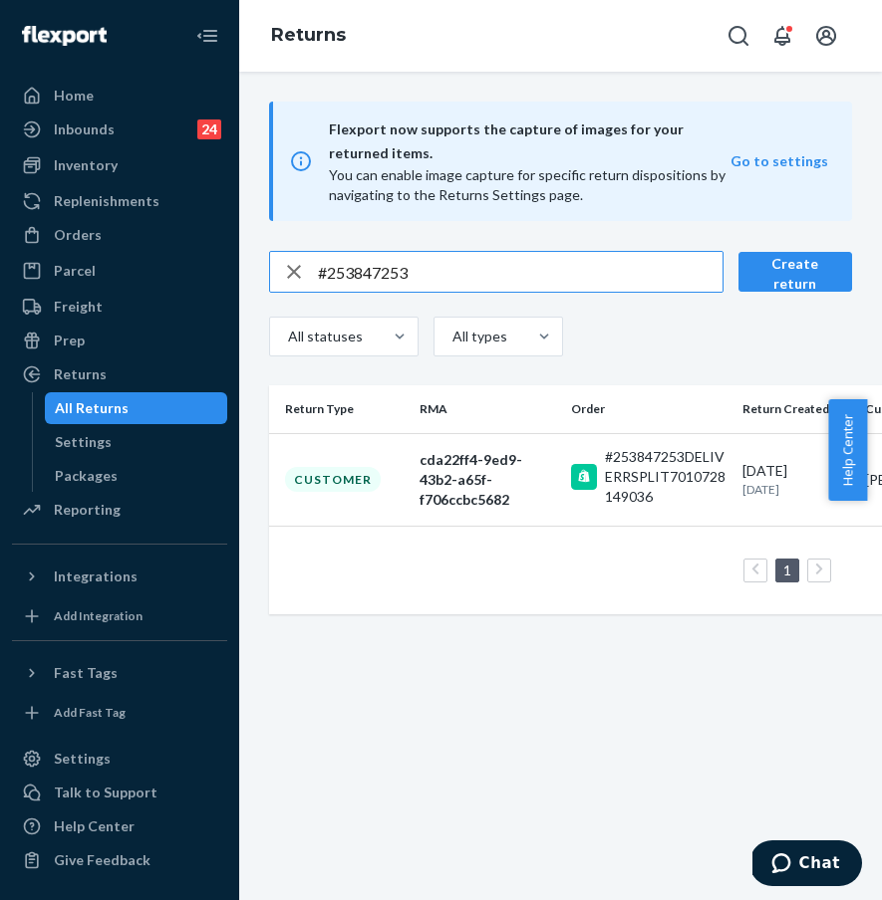
drag, startPoint x: 466, startPoint y: 270, endPoint x: 542, endPoint y: 265, distance: 75.9
click at [466, 270] on input "#253847253" at bounding box center [520, 272] width 404 height 40
drag, startPoint x: 532, startPoint y: 263, endPoint x: 250, endPoint y: 266, distance: 281.9
click at [251, 266] on div "#253847253 Create return All statuses All types Return Type RMA Order Return Cr…" at bounding box center [560, 433] width 642 height 364
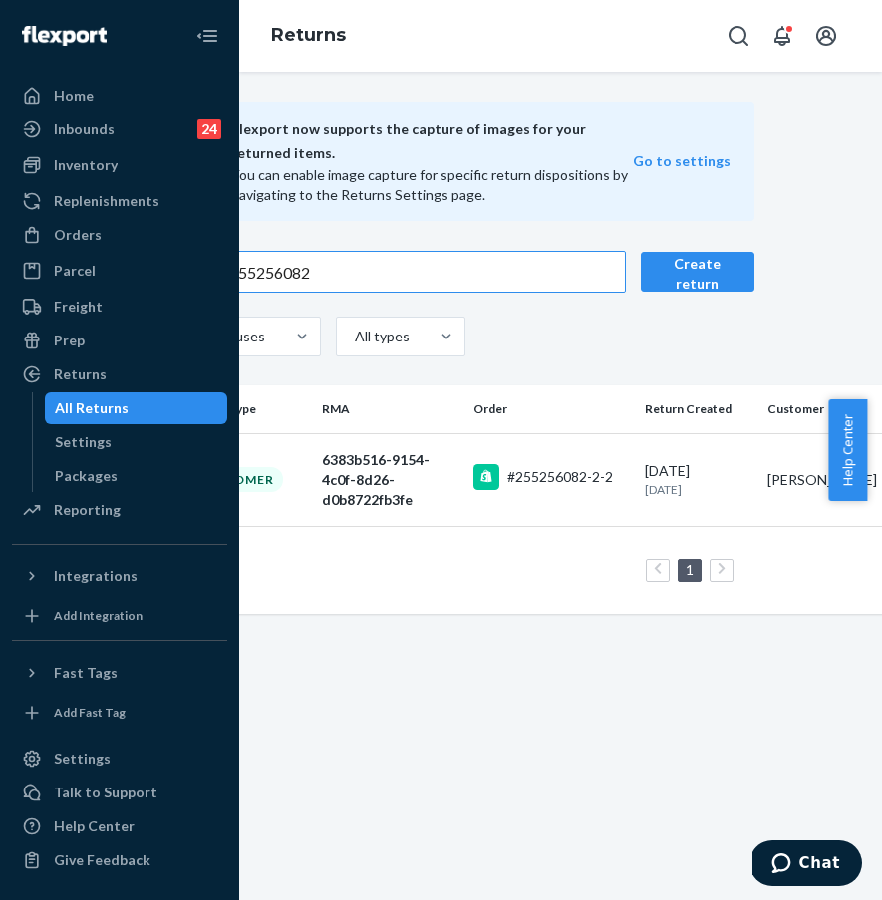
scroll to position [0, 96]
click at [509, 759] on div "Flexport now supports the capture of images for your returned items. You can en…" at bounding box center [560, 486] width 642 height 829
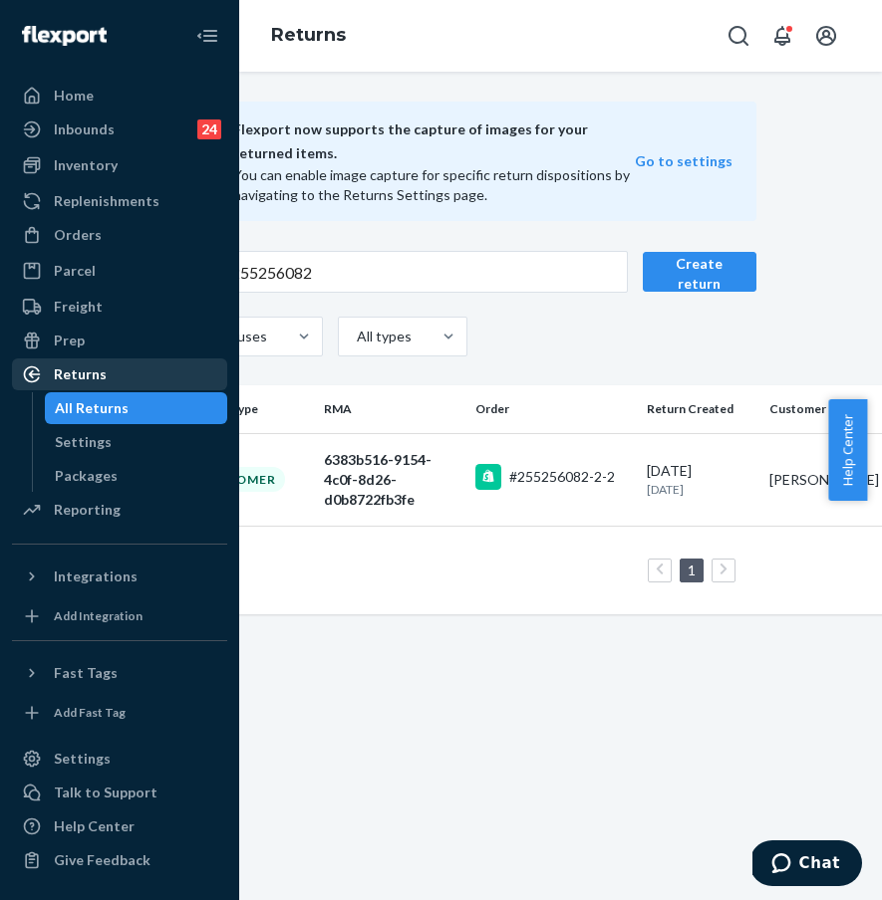
click at [161, 372] on div "Returns" at bounding box center [119, 375] width 211 height 28
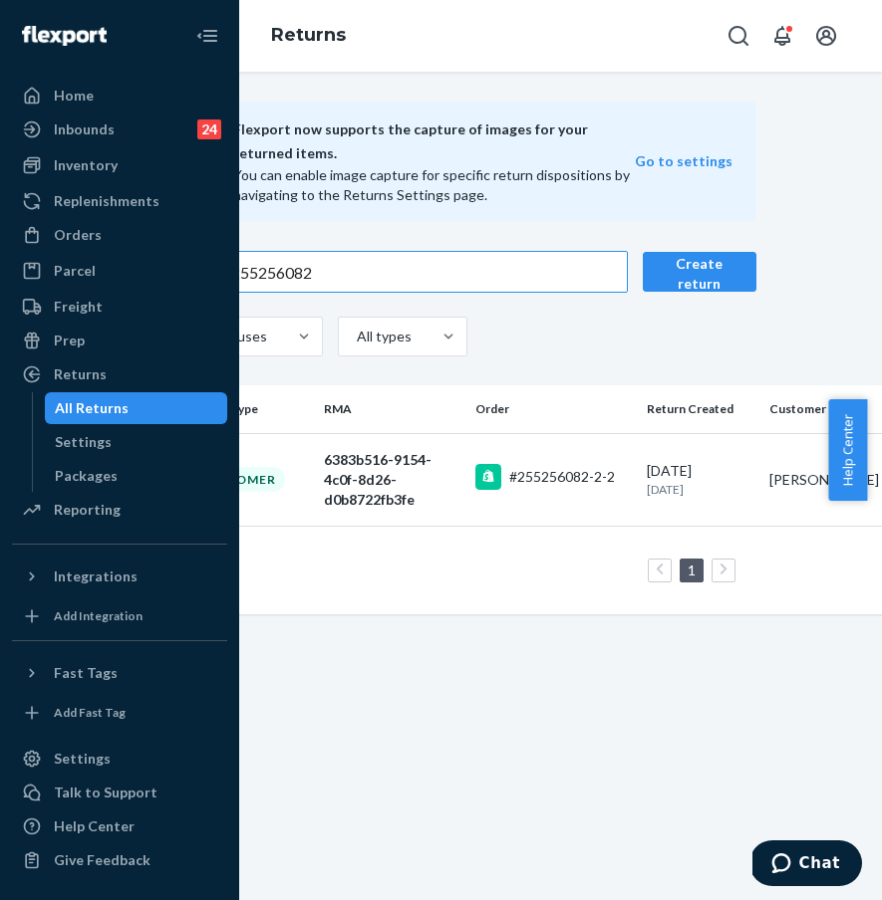
click at [339, 279] on input "#255256082" at bounding box center [424, 272] width 404 height 40
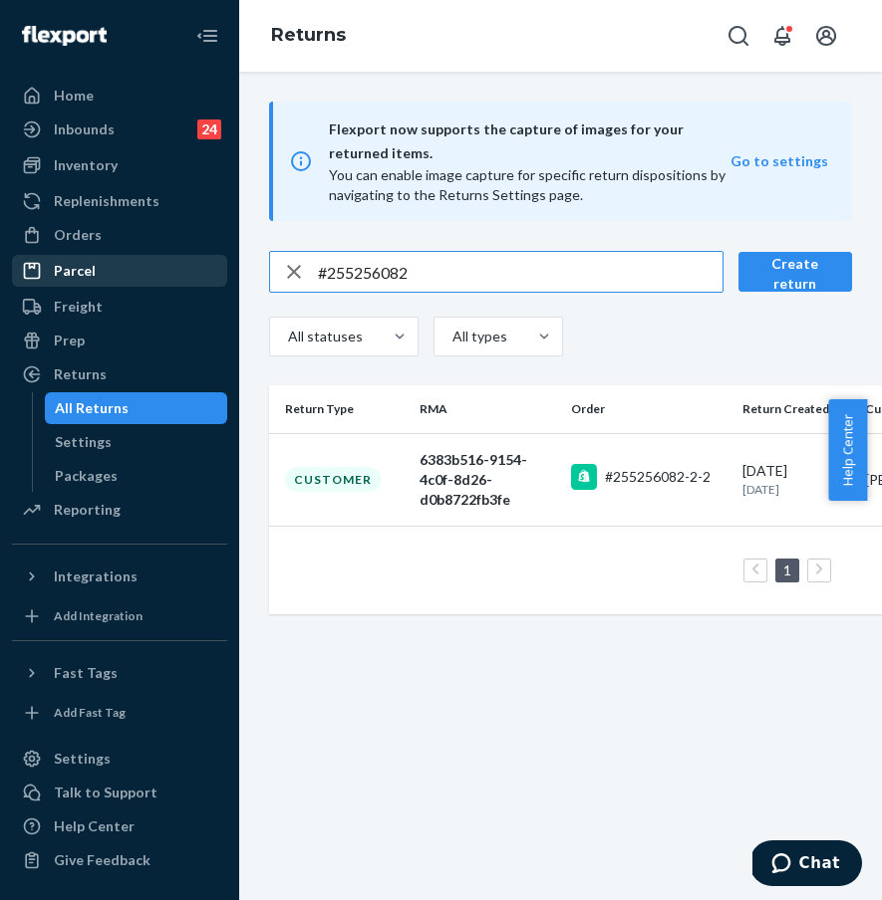
drag, startPoint x: 378, startPoint y: 273, endPoint x: 200, endPoint y: 268, distance: 177.4
click at [200, 268] on div "Home Inbounds 24 Shipping Plans Problems 24 Inventory Products Replenishments O…" at bounding box center [441, 450] width 882 height 900
paste input "396651"
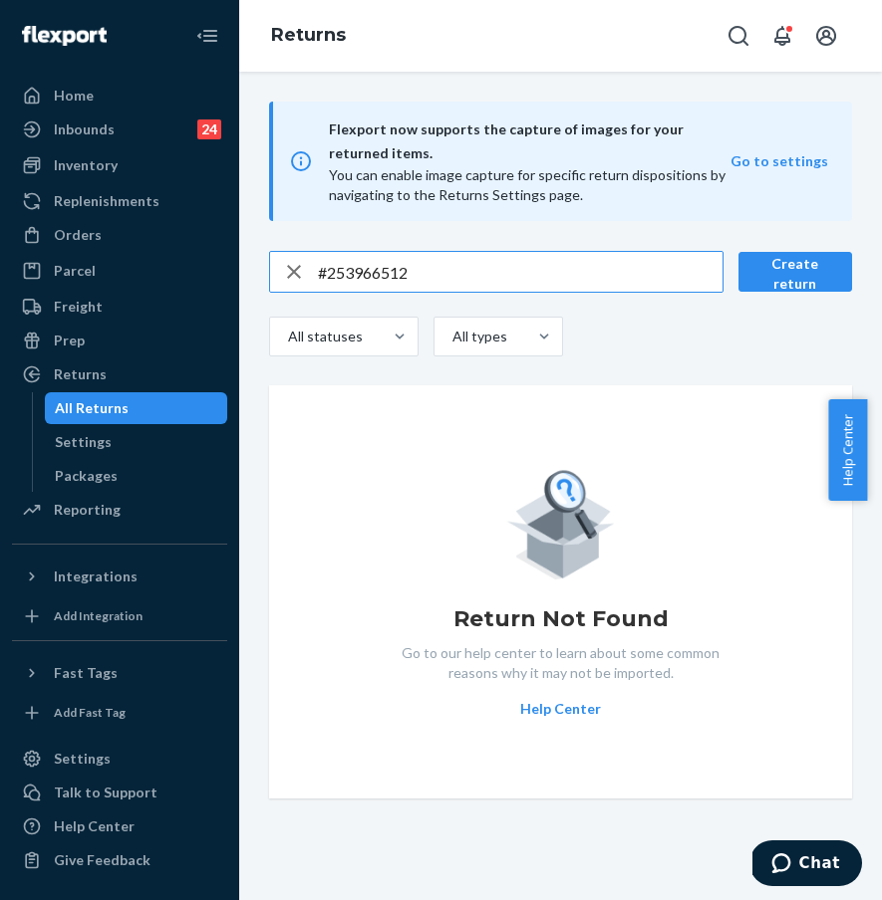
click at [444, 274] on input "#253966512" at bounding box center [520, 272] width 404 height 40
drag, startPoint x: 501, startPoint y: 267, endPoint x: 276, endPoint y: 265, distance: 225.1
click at [277, 265] on div "#253966512" at bounding box center [496, 272] width 452 height 40
type input "#253966512"
click at [292, 272] on icon "button" at bounding box center [294, 272] width 14 height 14
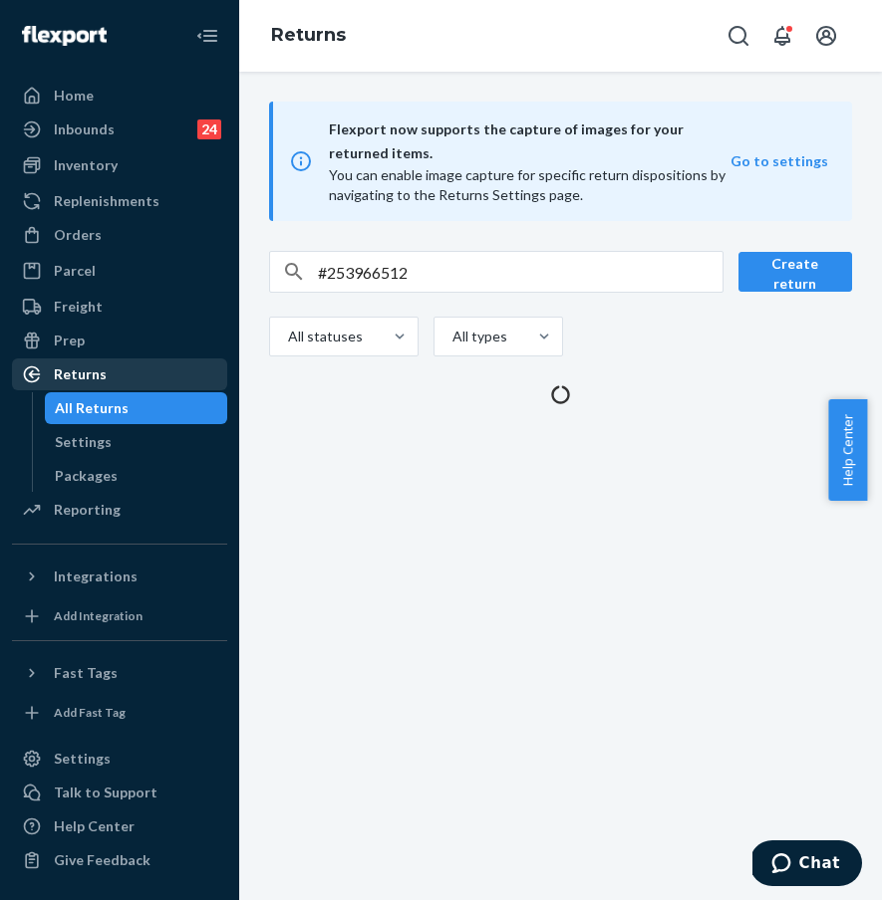
click at [137, 371] on div "Returns" at bounding box center [119, 375] width 211 height 28
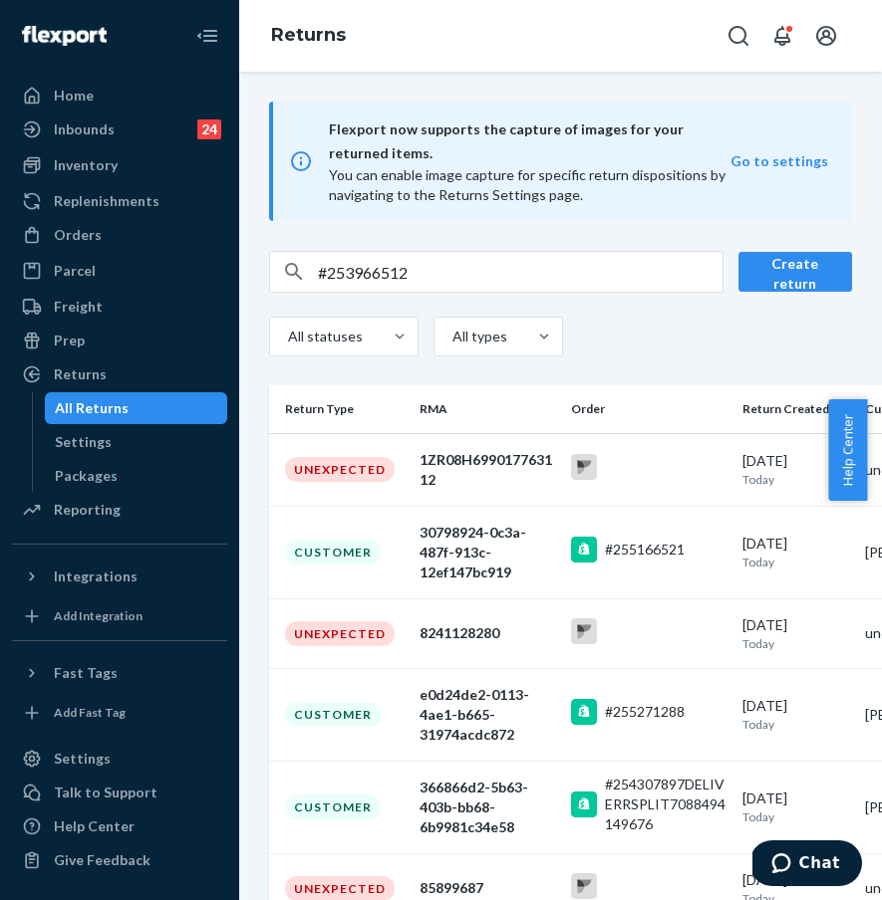
click at [137, 406] on div "All Returns" at bounding box center [136, 408] width 179 height 28
click at [355, 273] on input "#253966512" at bounding box center [520, 272] width 404 height 40
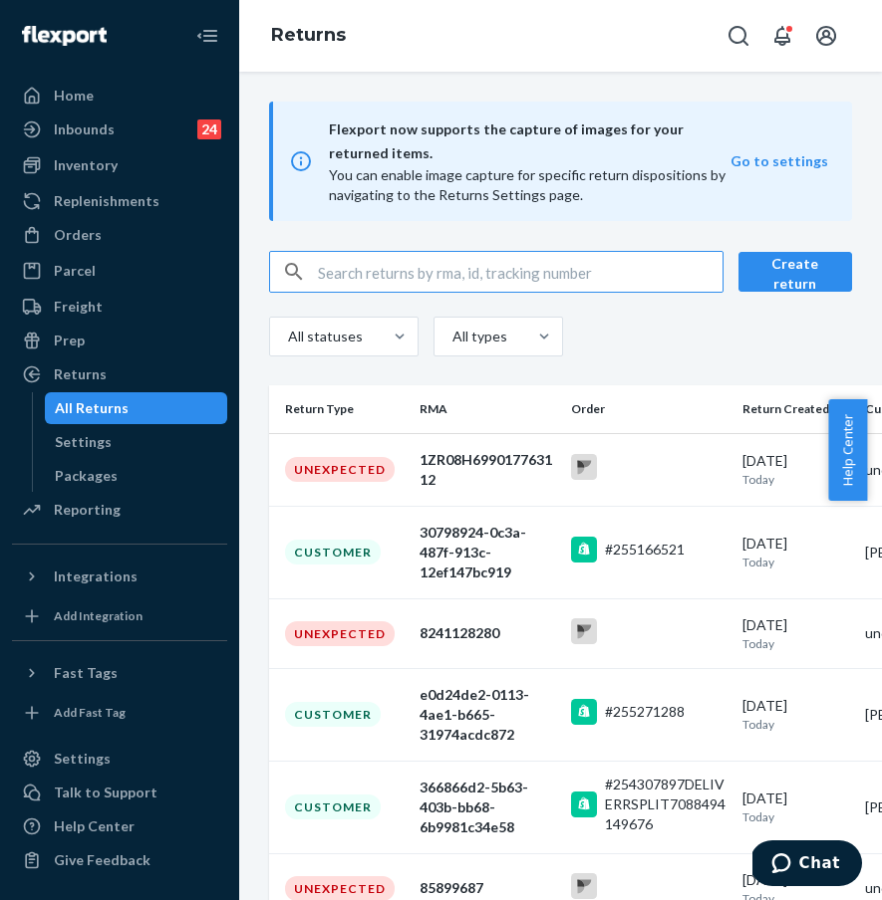
paste input "#253966512"
type input "#253966512"
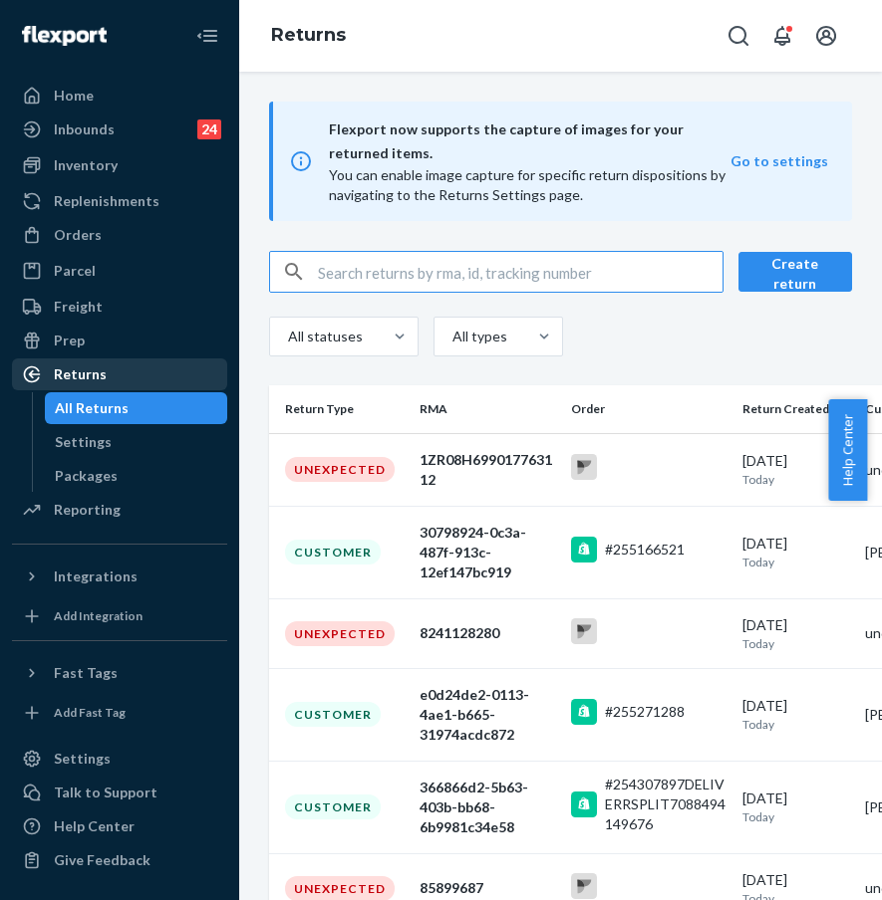
click at [160, 370] on div "Returns" at bounding box center [119, 375] width 211 height 28
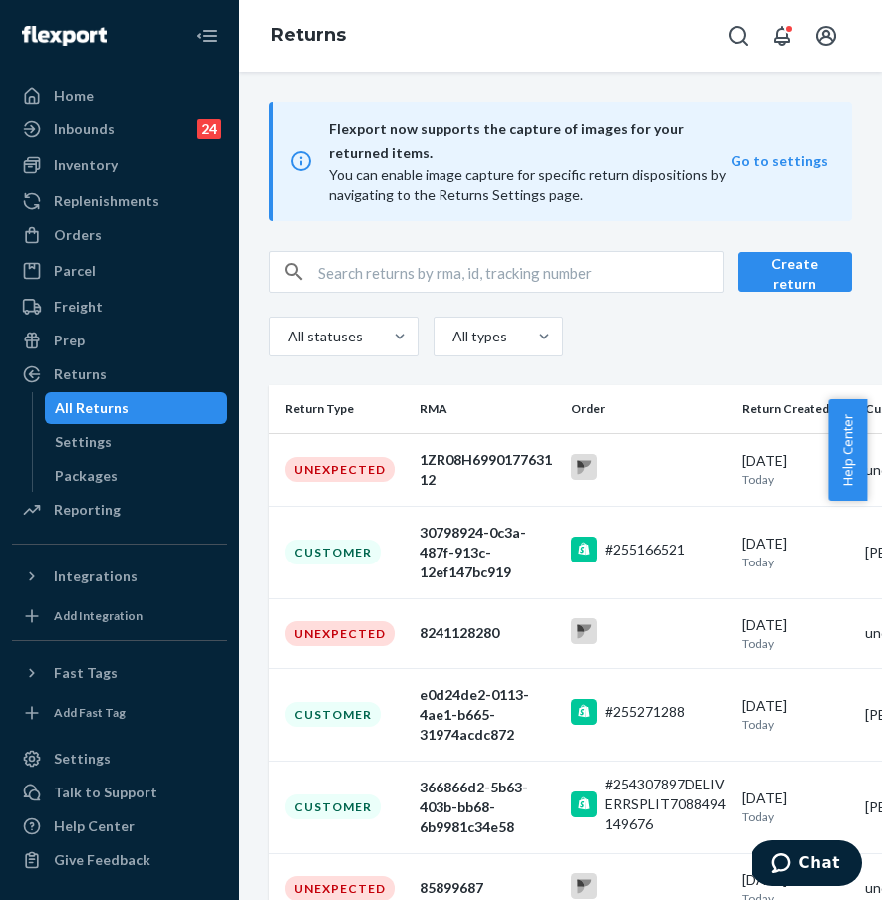
click at [344, 266] on input "text" at bounding box center [520, 272] width 404 height 40
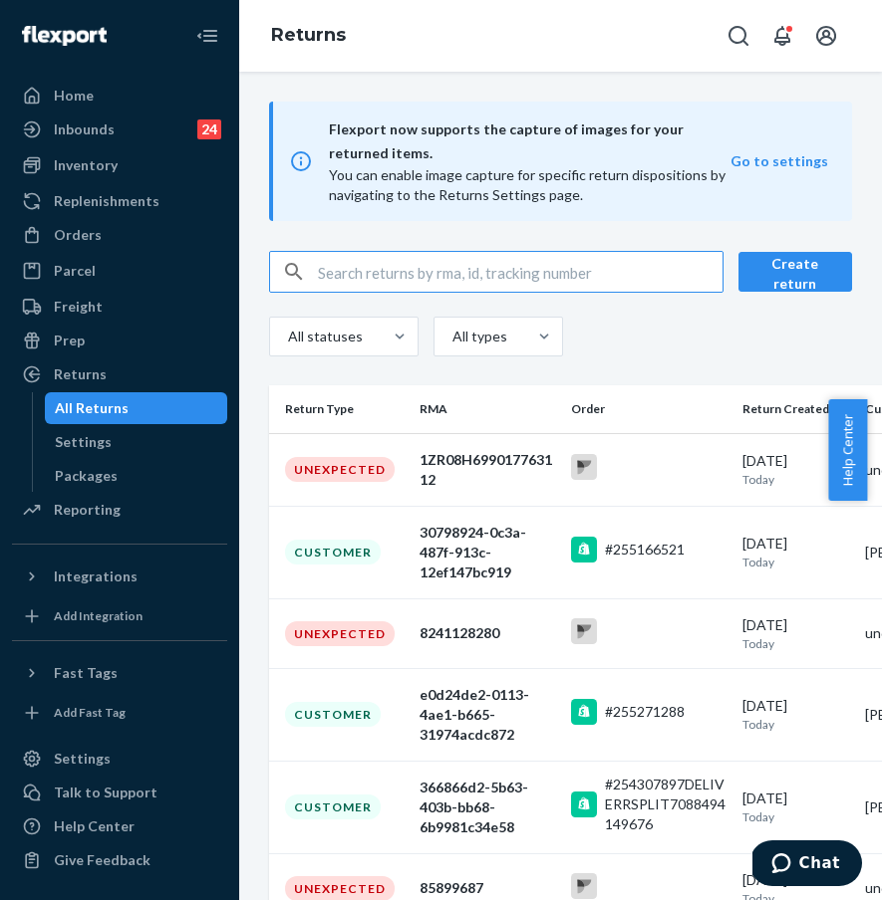
paste input "#253966512"
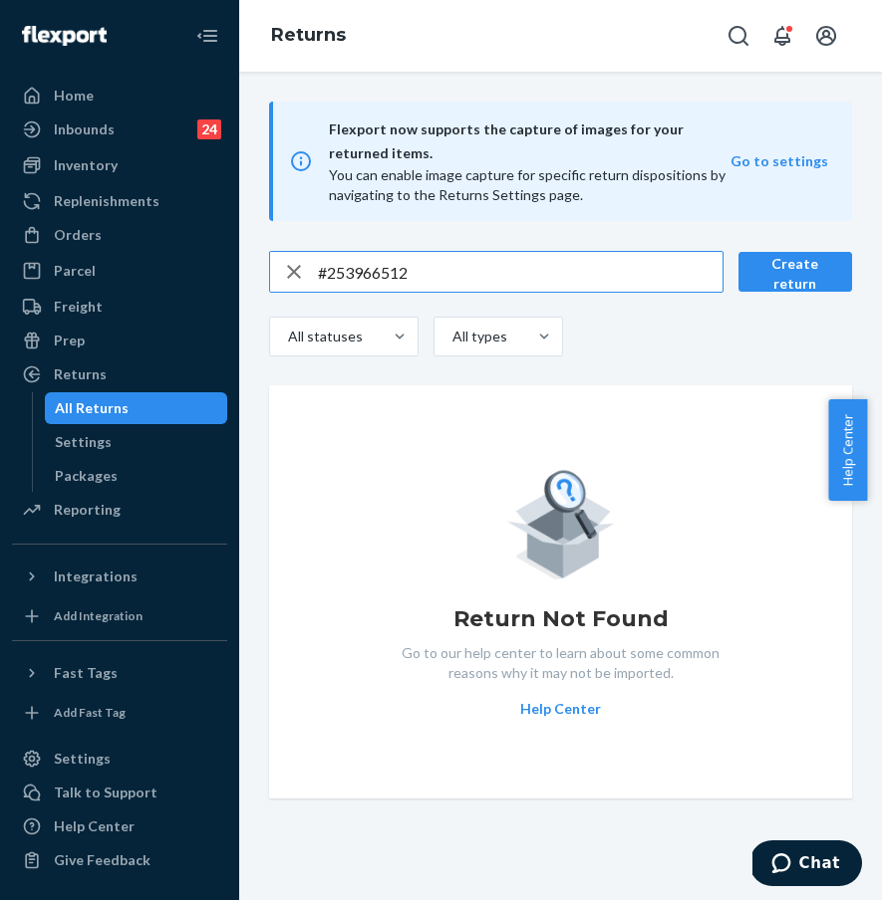
type input "#253966512"
click at [314, 274] on div "button" at bounding box center [294, 272] width 48 height 40
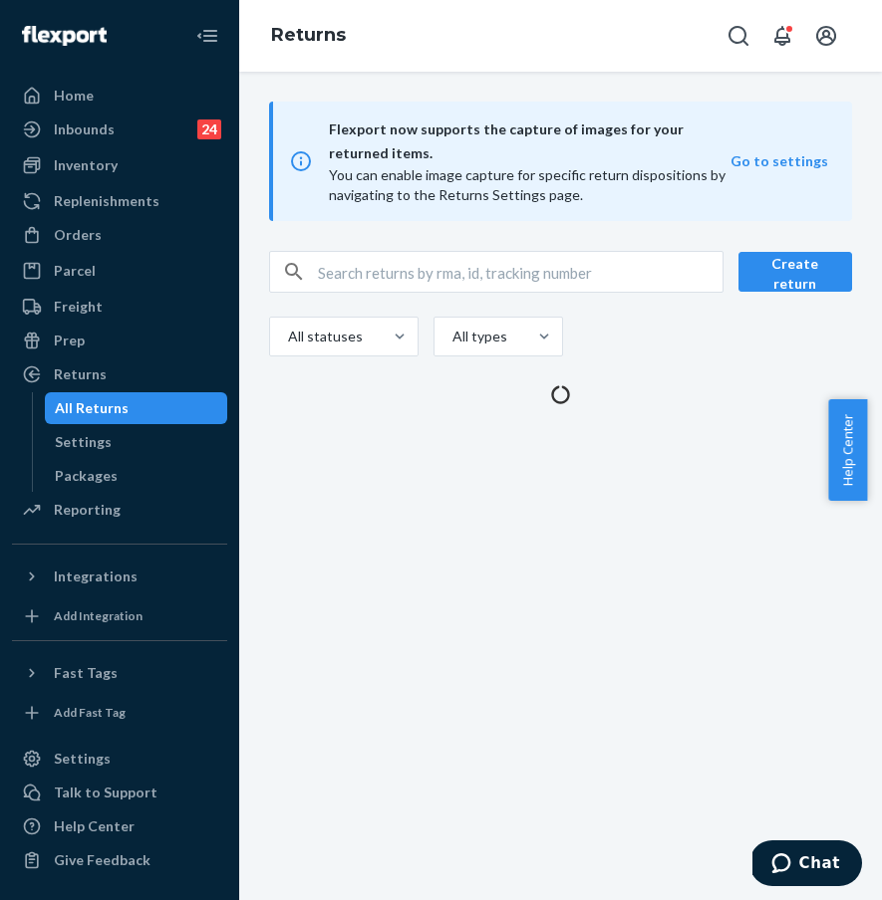
click at [318, 275] on input "text" at bounding box center [520, 272] width 404 height 40
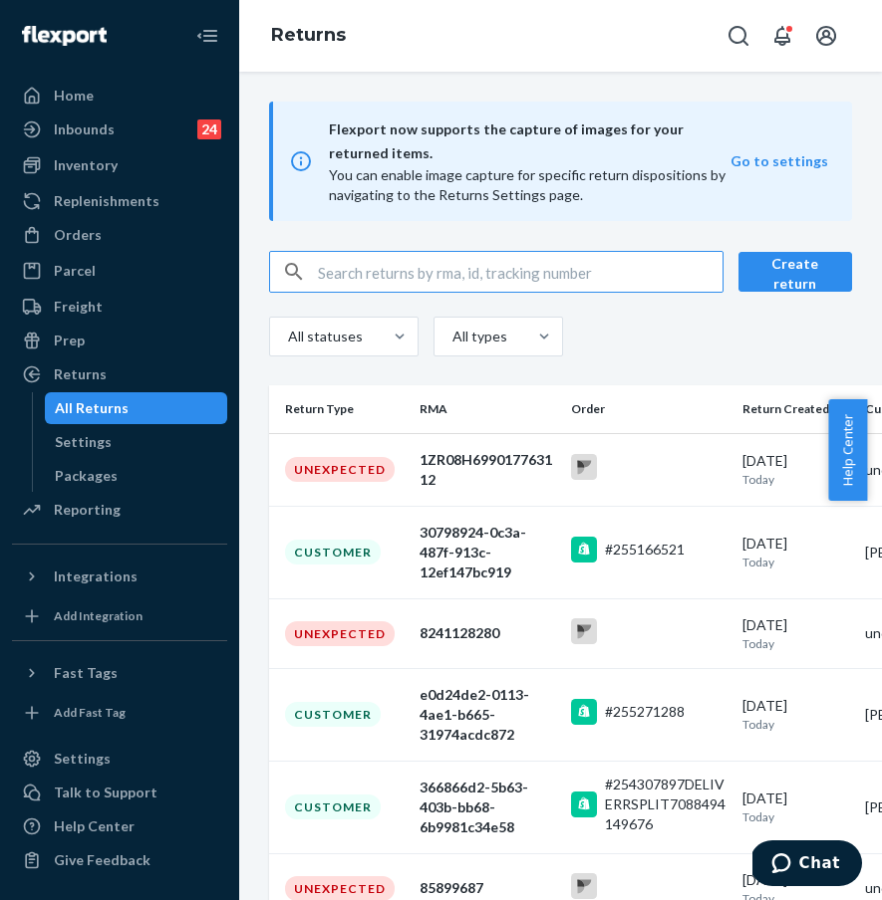
paste input "#253966512"
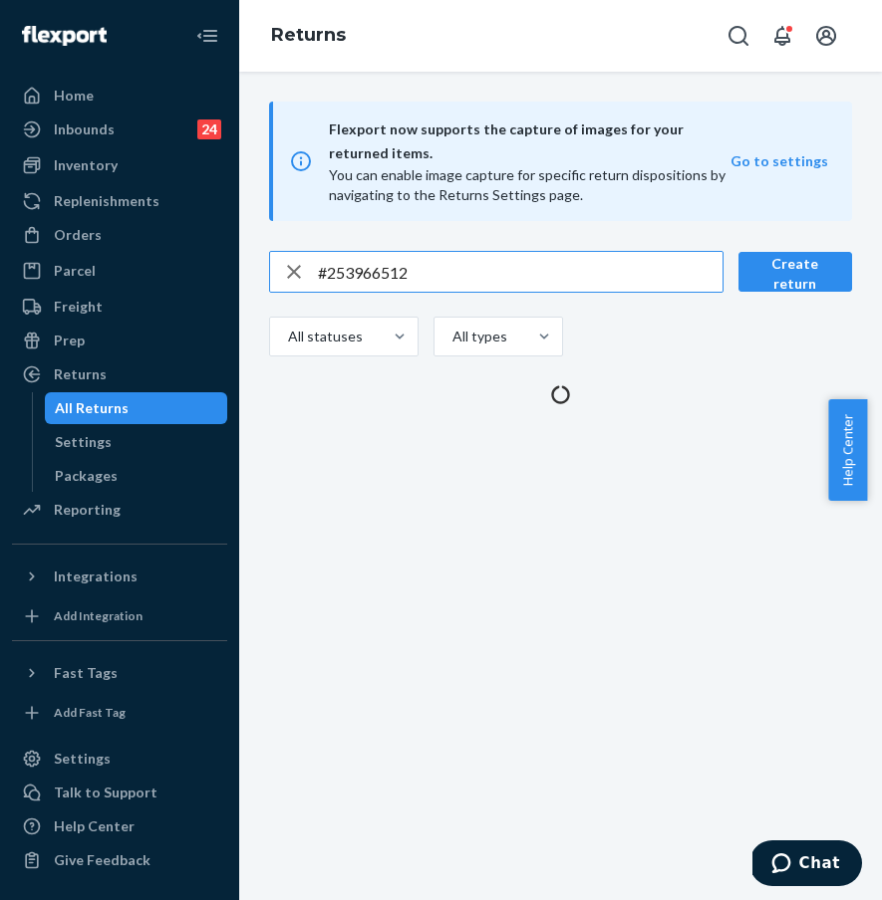
click at [322, 272] on input "#253966512" at bounding box center [520, 272] width 404 height 40
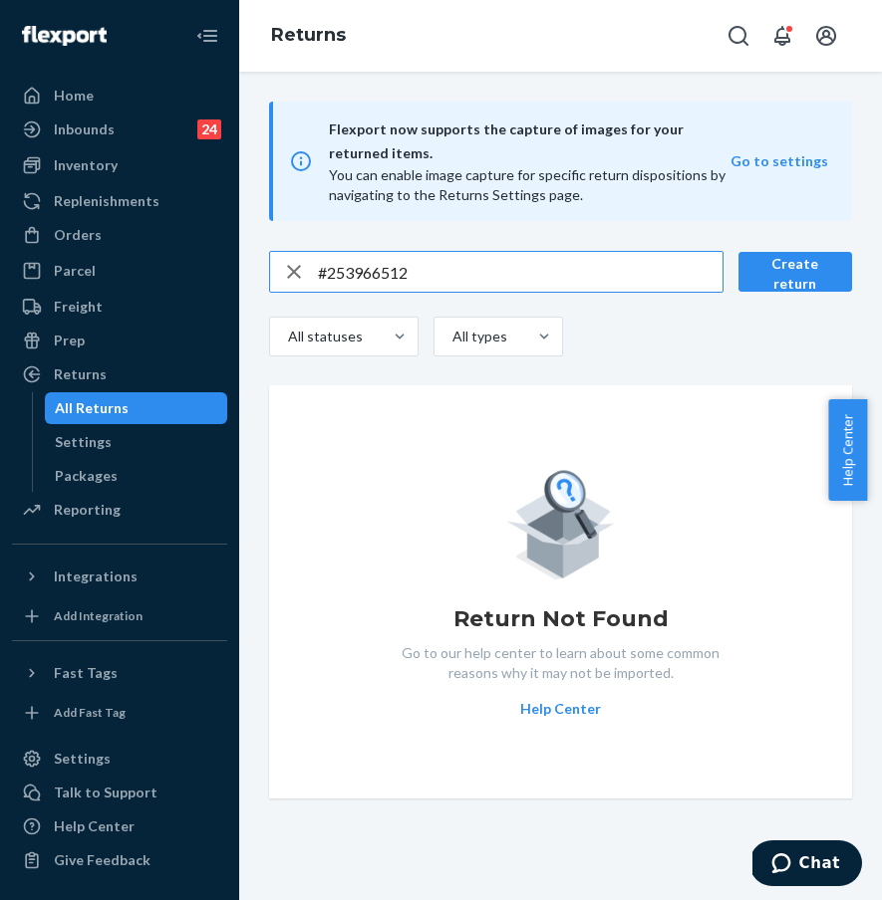
click at [447, 270] on input "#253966512" at bounding box center [520, 272] width 404 height 40
type input "#253966512"
click at [147, 252] on div "Orders Ecommerce Orders Wholesale Orders" at bounding box center [119, 236] width 215 height 34
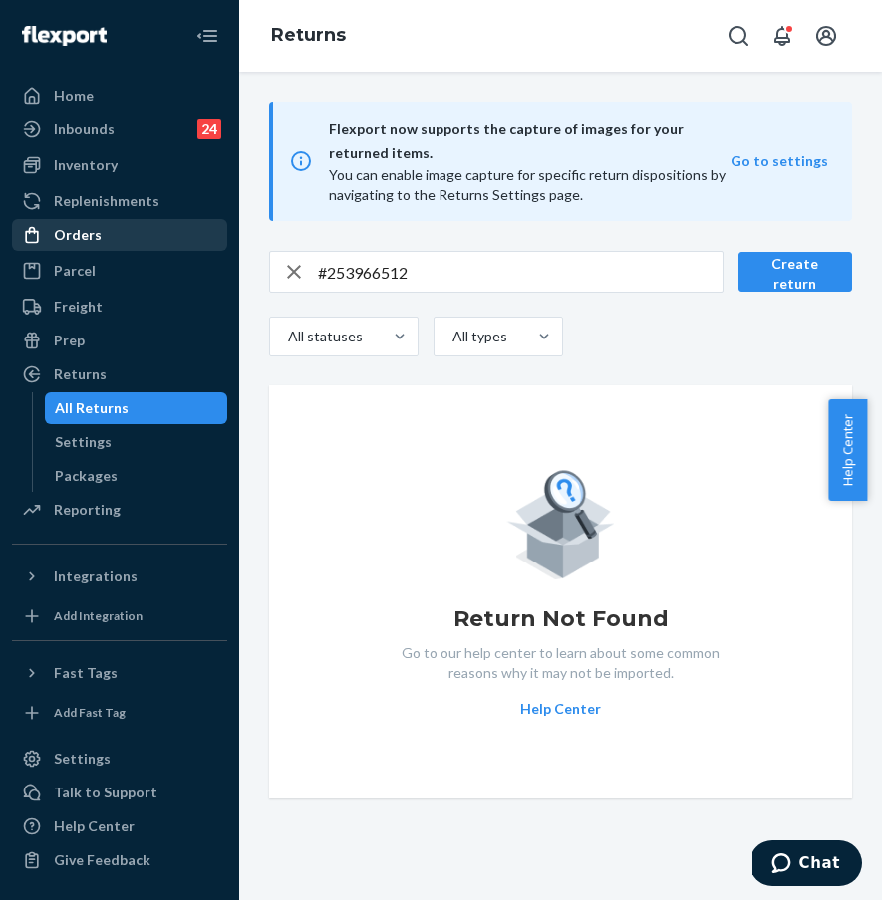
click at [150, 246] on div "Orders" at bounding box center [119, 235] width 211 height 28
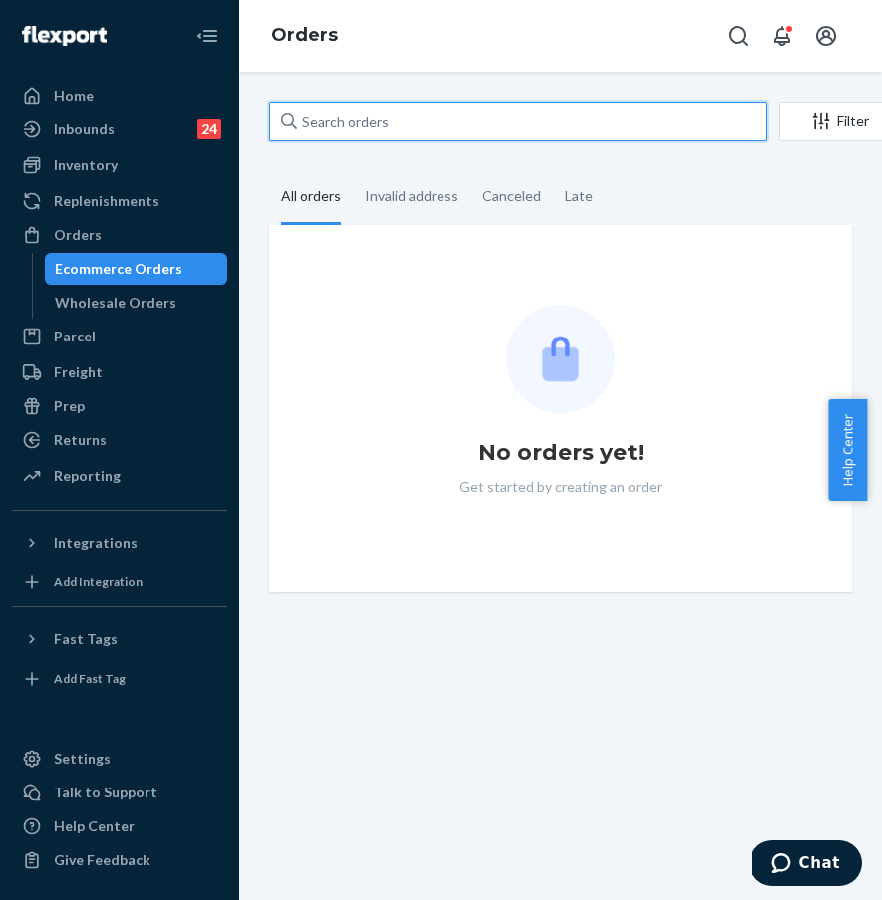
click at [401, 122] on input "text" at bounding box center [518, 122] width 498 height 40
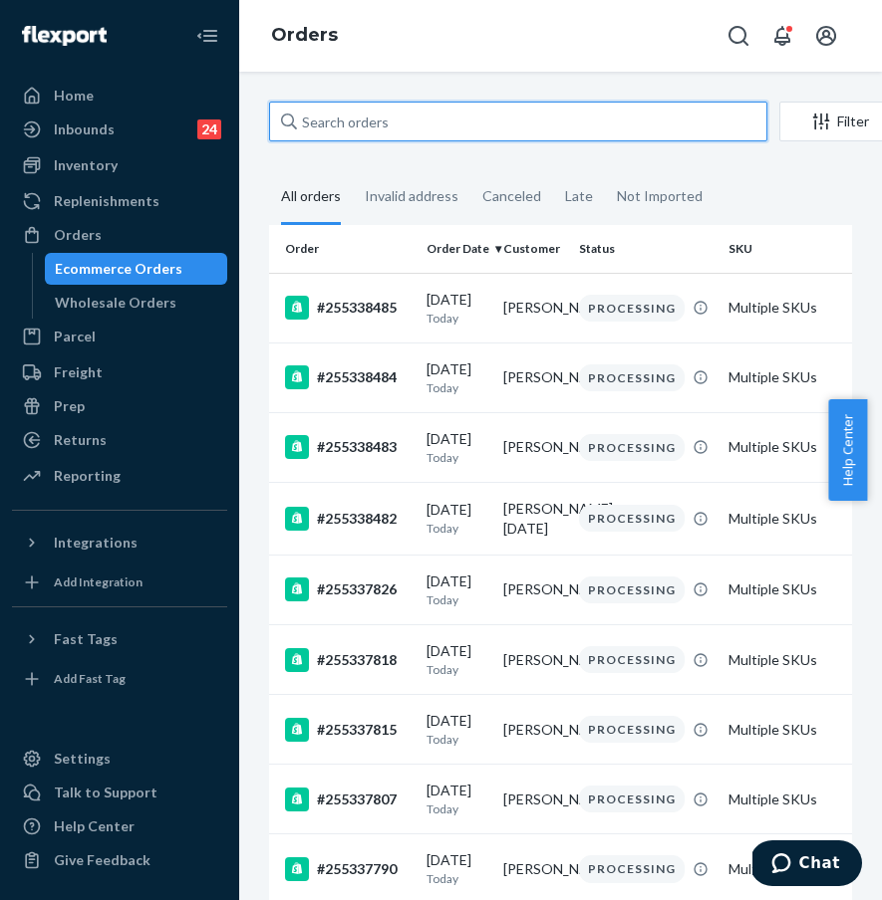
paste input "#253966512"
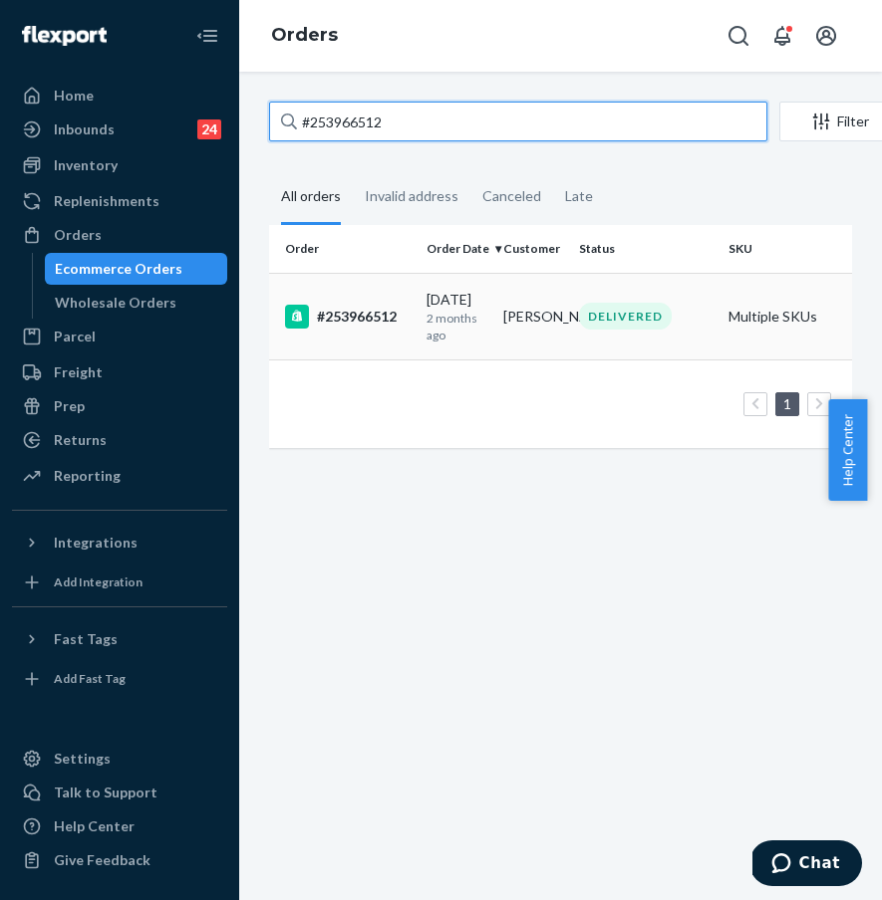
type input "#253966512"
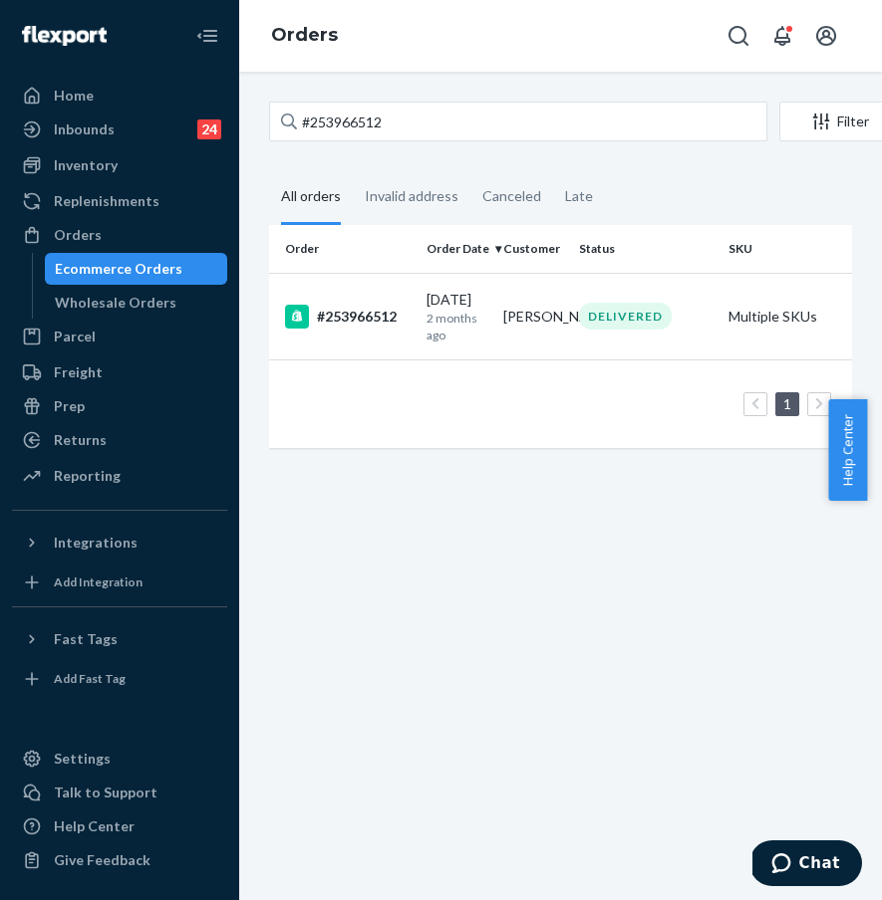
click at [380, 329] on td "#253966512" at bounding box center [343, 316] width 149 height 87
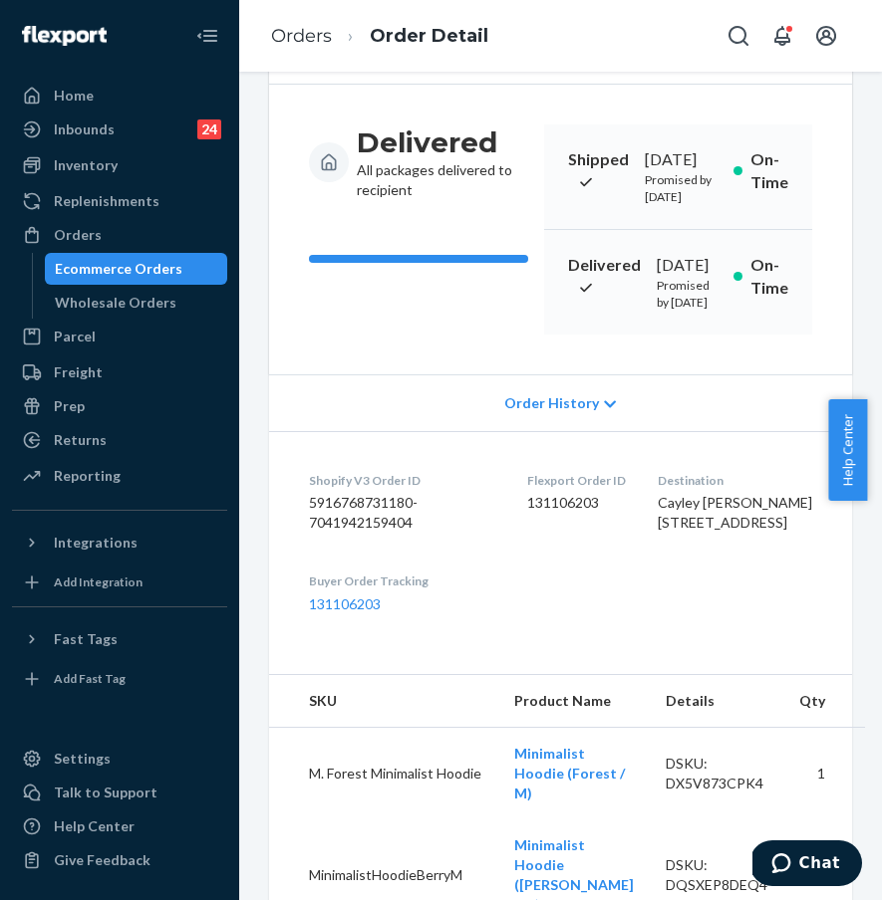
scroll to position [183, 0]
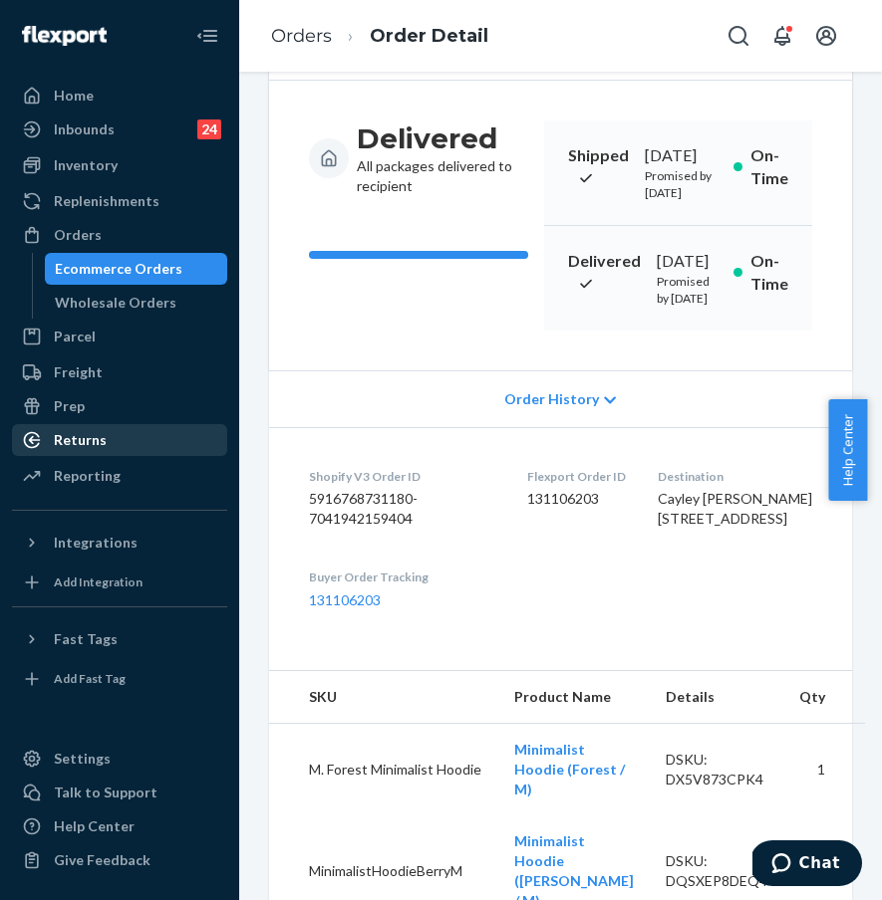
click at [125, 437] on div "Returns" at bounding box center [119, 440] width 211 height 28
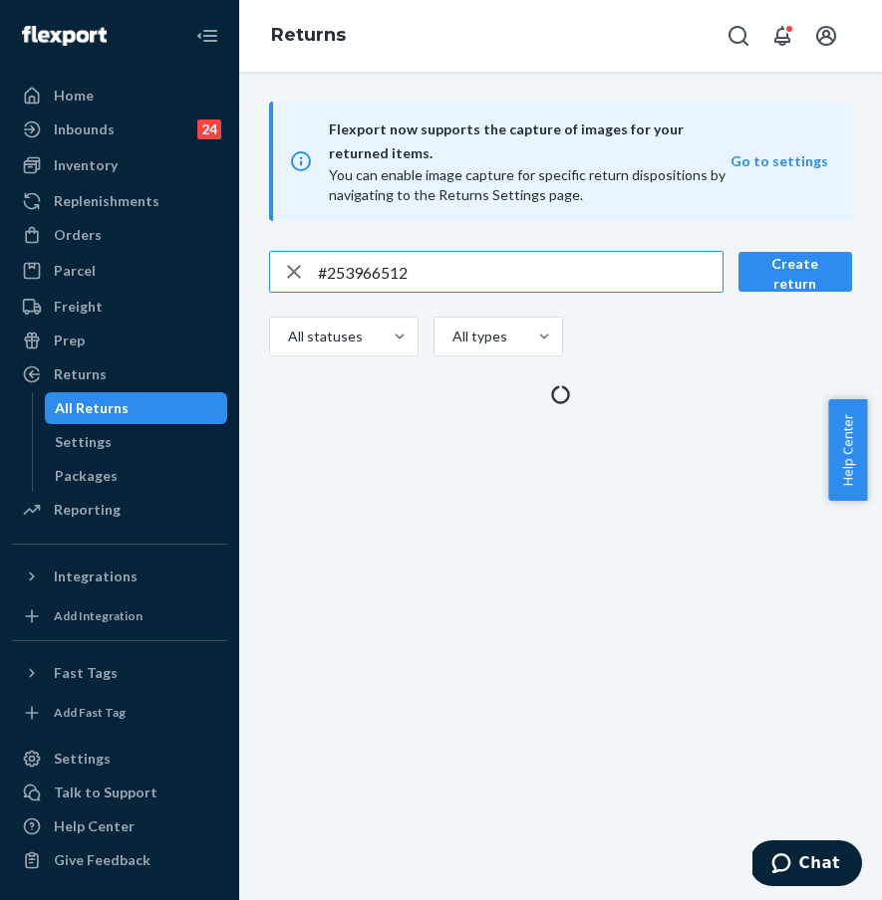
click at [440, 259] on input "#253966512" at bounding box center [520, 272] width 404 height 40
drag, startPoint x: 474, startPoint y: 272, endPoint x: 293, endPoint y: 269, distance: 181.3
click at [296, 269] on div "#253966512" at bounding box center [496, 272] width 452 height 40
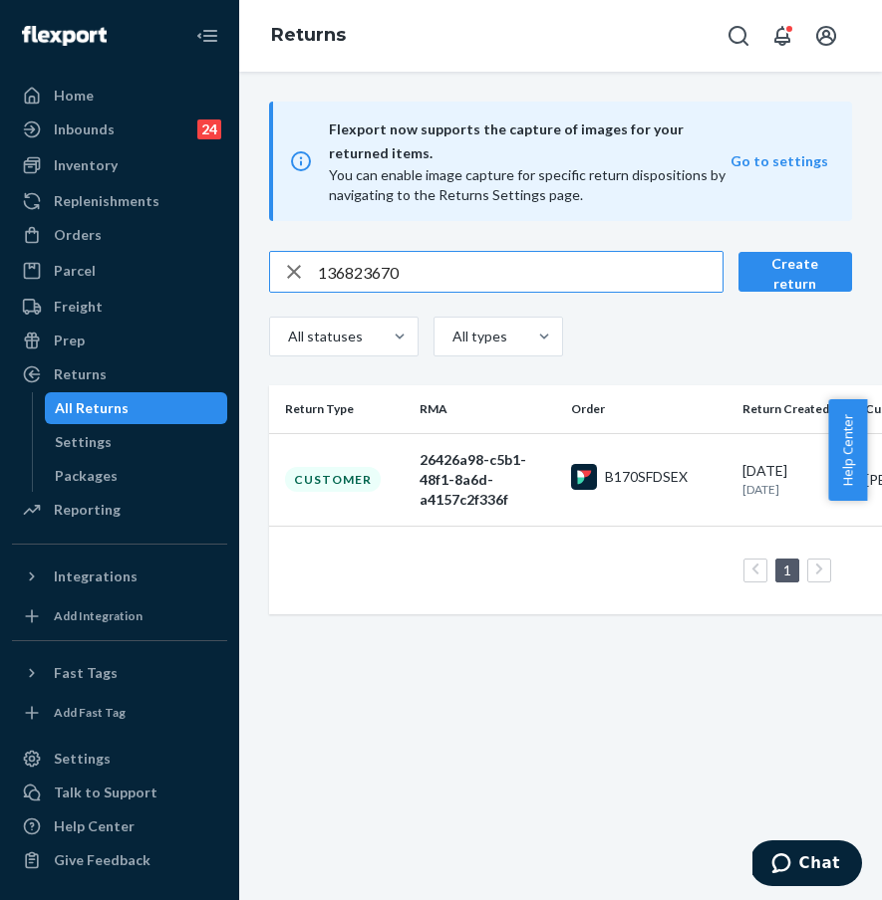
type input "136823670"
drag, startPoint x: 523, startPoint y: 621, endPoint x: 480, endPoint y: 729, distance: 116.7
click at [523, 621] on div "Flexport now supports the capture of images for your returned items. You can en…" at bounding box center [560, 486] width 642 height 829
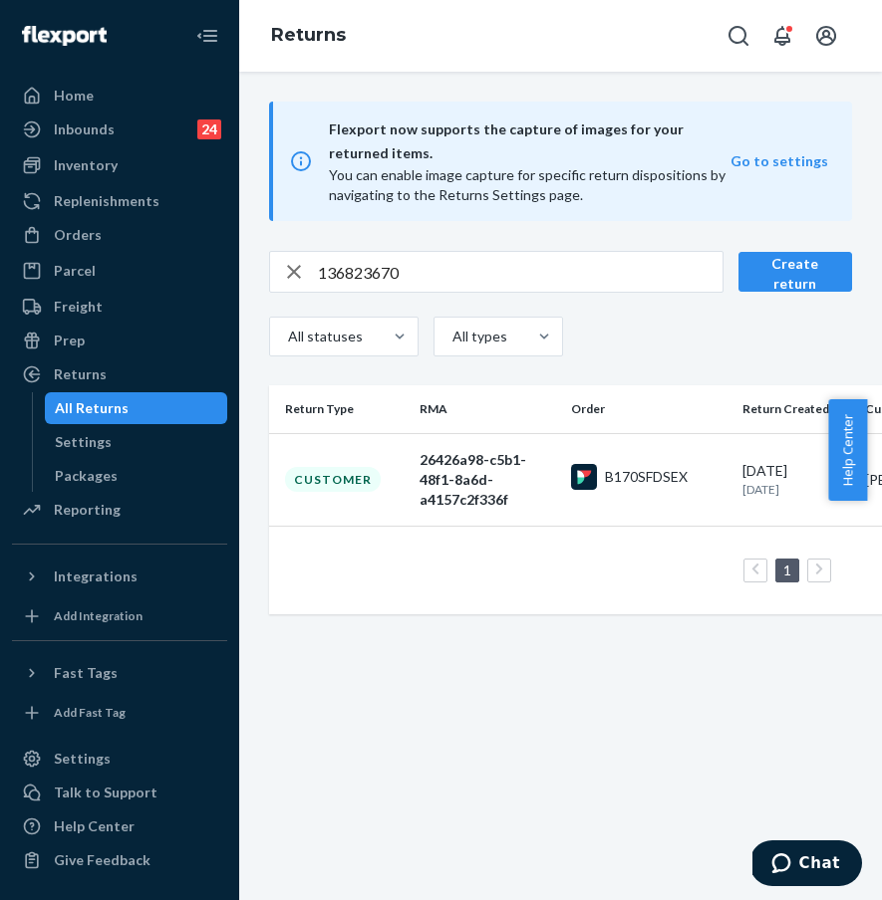
click at [396, 705] on div "Flexport now supports the capture of images for your returned items. You can en…" at bounding box center [560, 486] width 642 height 829
click at [102, 241] on div "Orders" at bounding box center [119, 235] width 211 height 28
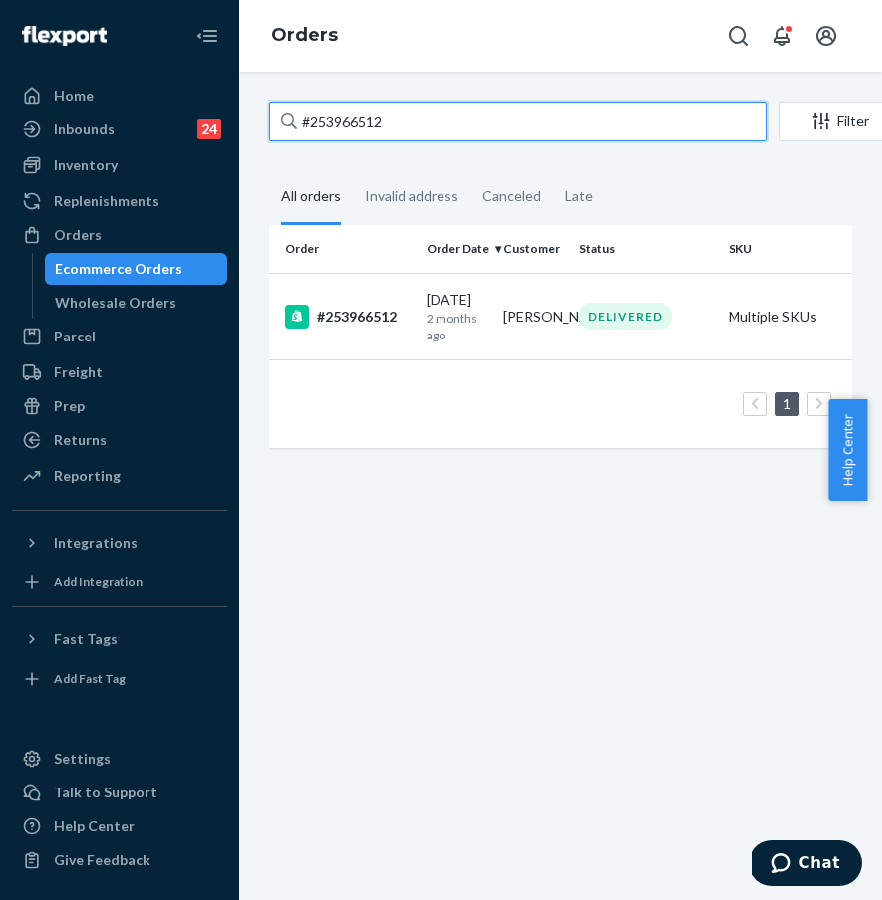
click at [383, 113] on input "#253966512" at bounding box center [518, 122] width 498 height 40
drag, startPoint x: 417, startPoint y: 115, endPoint x: 267, endPoint y: 112, distance: 150.4
click at [267, 112] on div "#253966512 Filter Import Orders Create order Ecommerce order Removal order All …" at bounding box center [560, 285] width 613 height 367
paste input "5055530"
type input "#255055530"
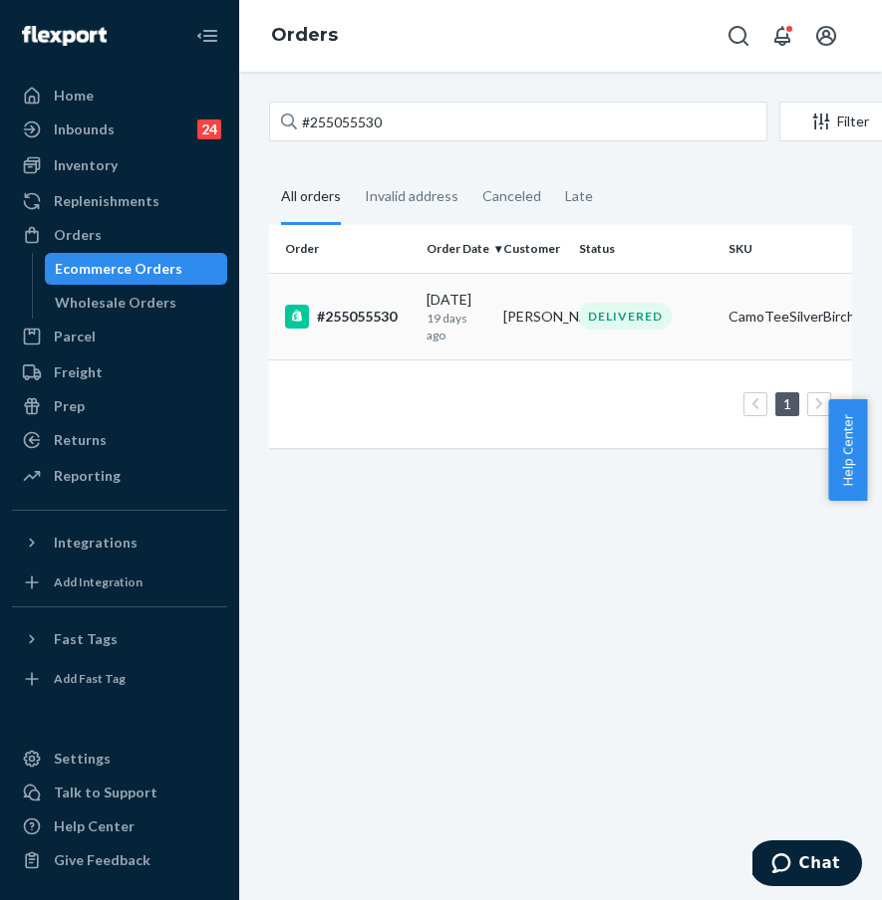
click at [361, 316] on div "#255055530" at bounding box center [348, 317] width 126 height 24
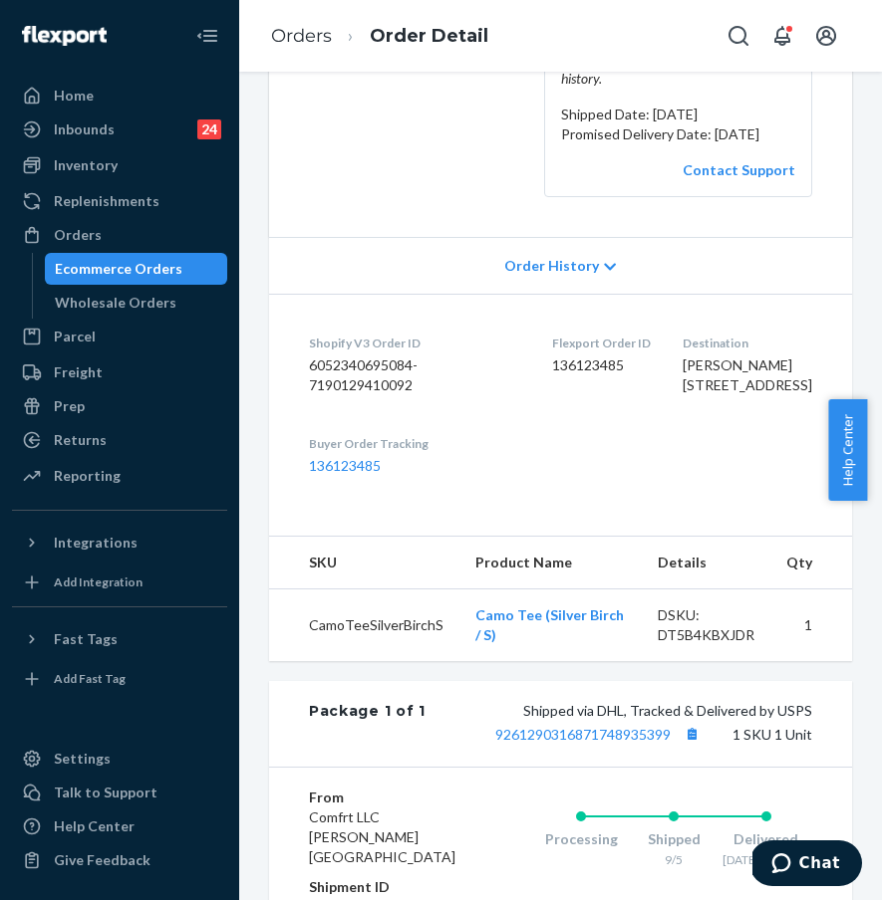
scroll to position [31, 0]
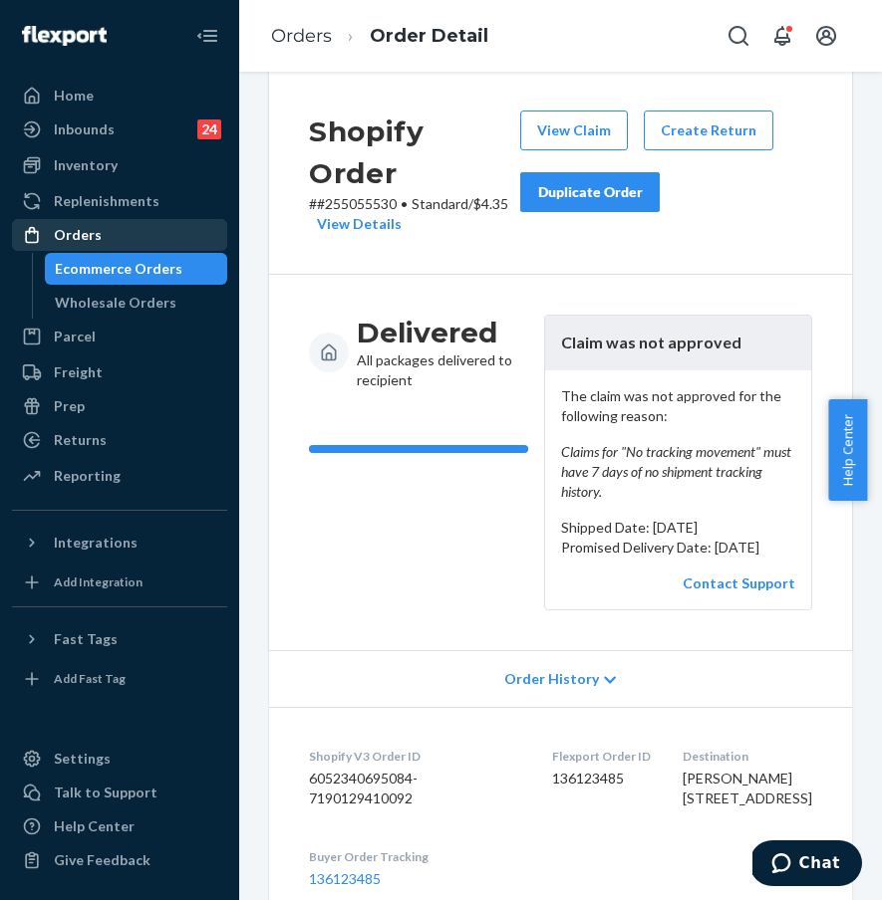
click at [151, 227] on div "Orders" at bounding box center [119, 235] width 211 height 28
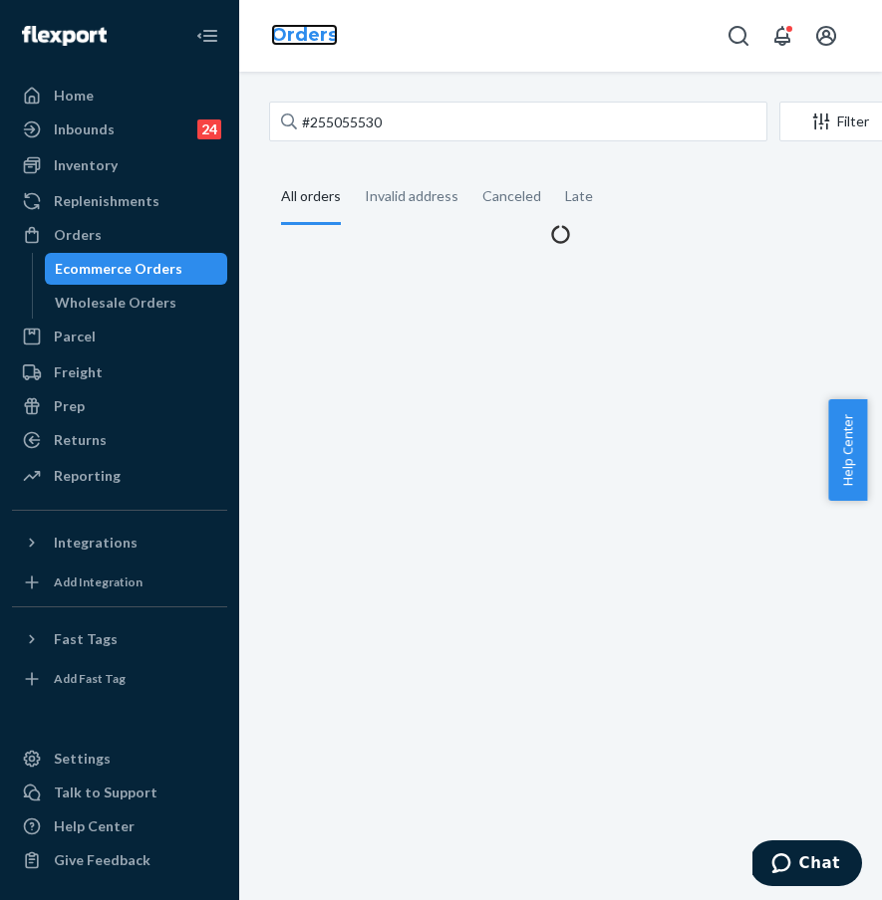
click at [332, 31] on link "Orders" at bounding box center [304, 35] width 67 height 22
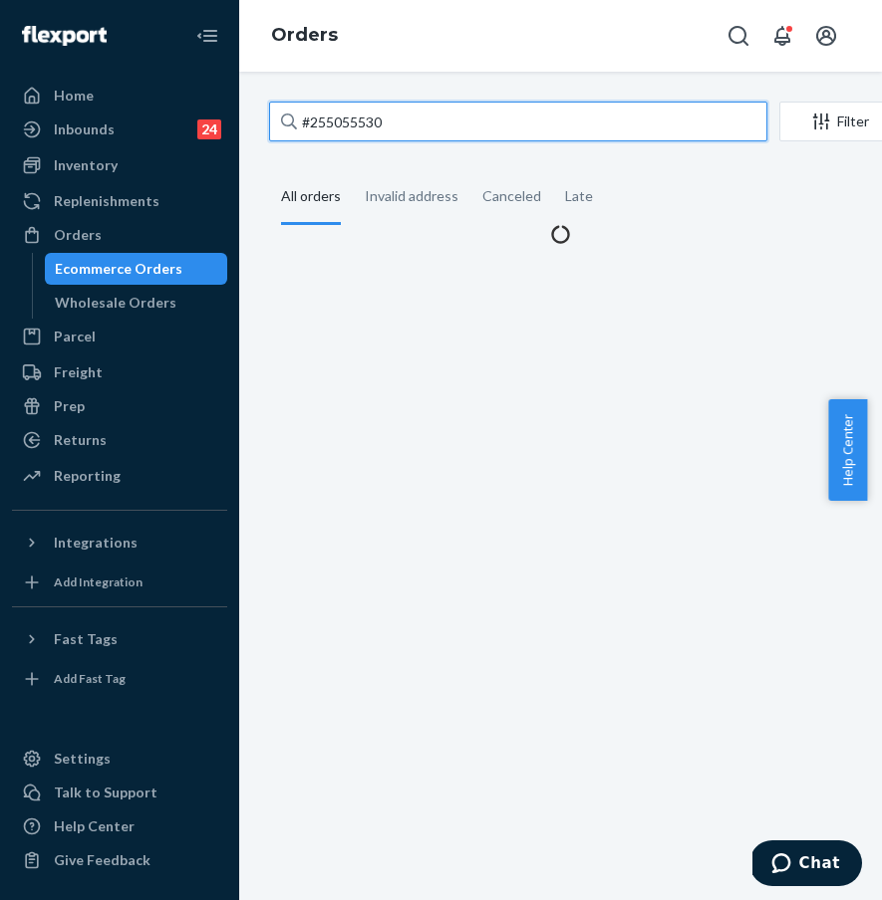
drag, startPoint x: 422, startPoint y: 130, endPoint x: 295, endPoint y: 126, distance: 127.6
click at [295, 126] on div "#255055530" at bounding box center [518, 122] width 498 height 40
paste input "text"
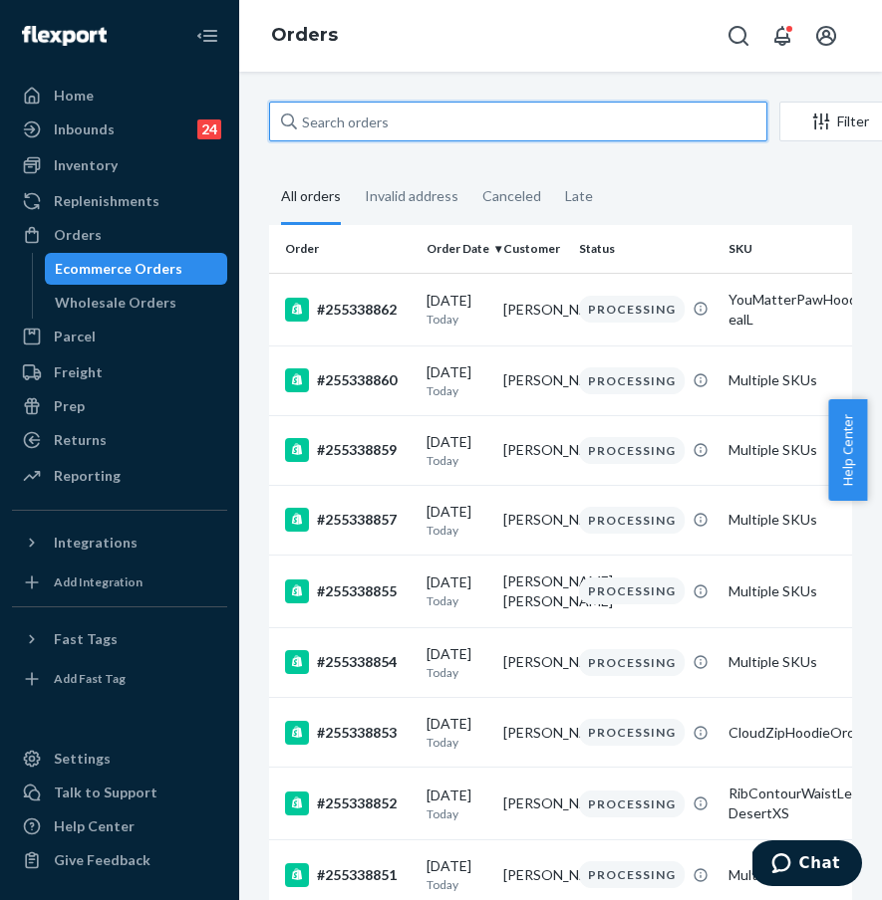
click at [362, 126] on input "text" at bounding box center [518, 122] width 498 height 40
paste input "#255168790"
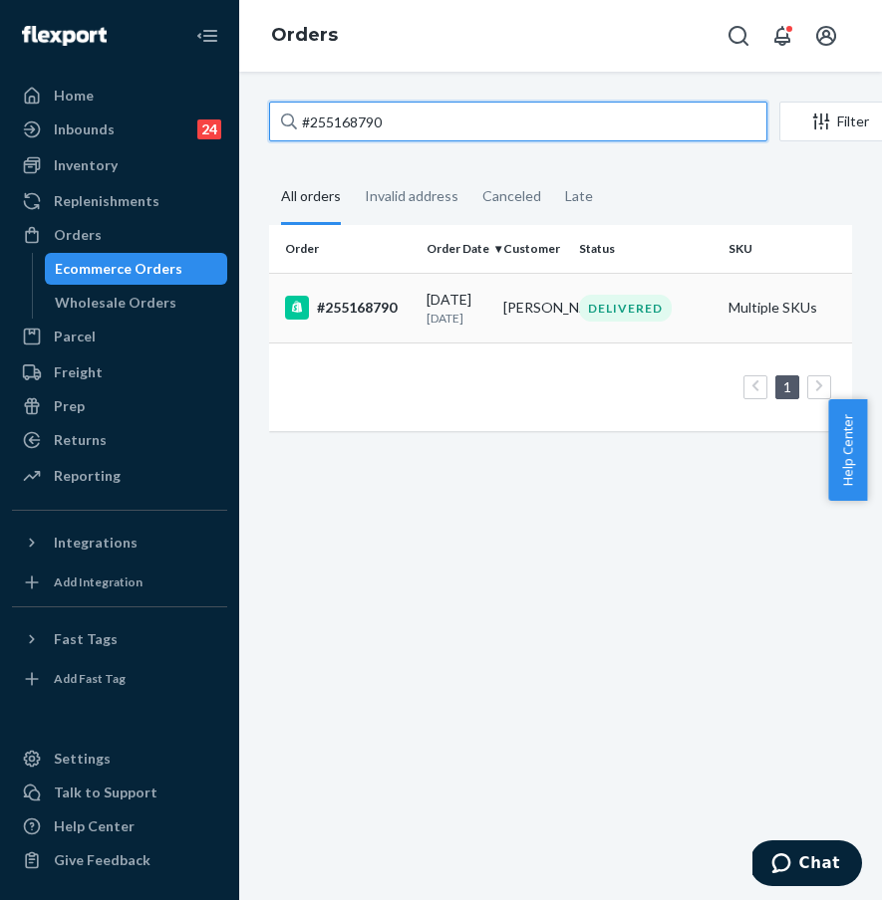
type input "#255168790"
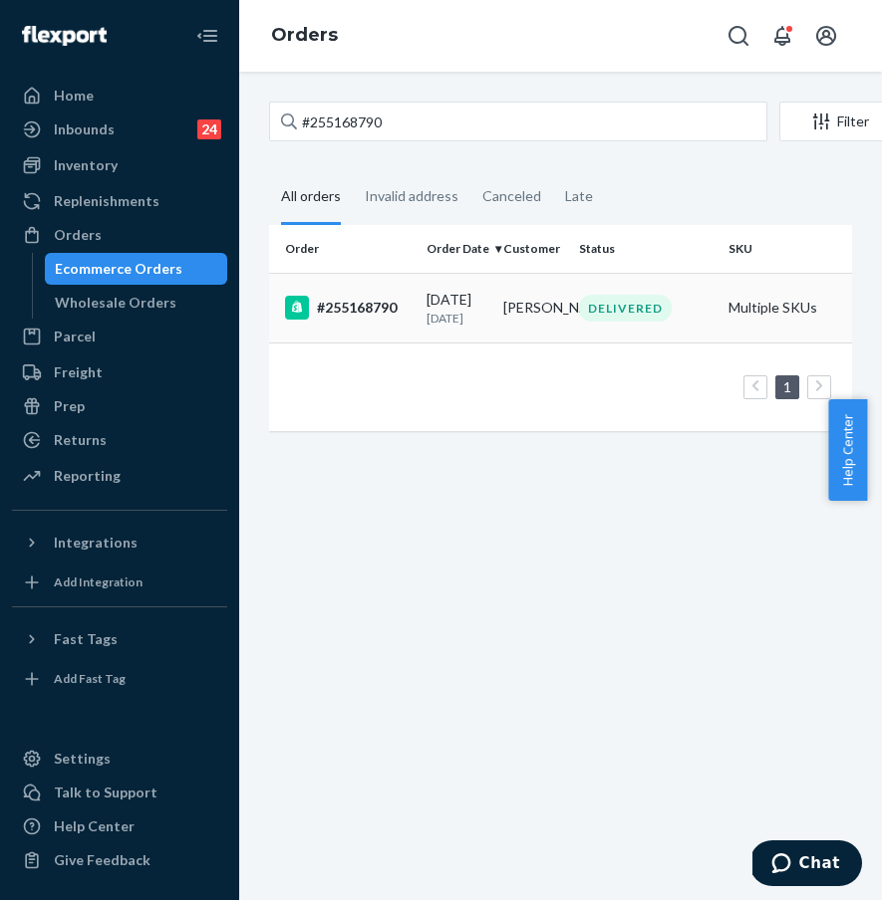
click at [369, 309] on div "#255168790" at bounding box center [348, 308] width 126 height 24
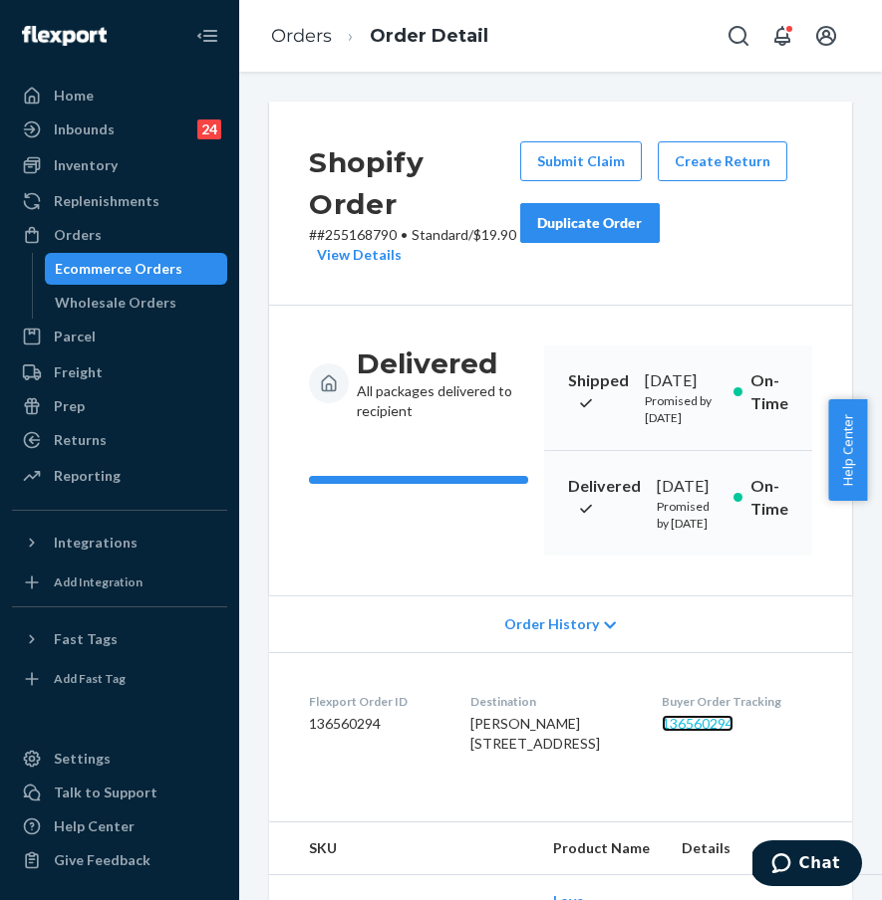
click at [710, 732] on link "136560294" at bounding box center [697, 723] width 72 height 17
